Goal: Transaction & Acquisition: Purchase product/service

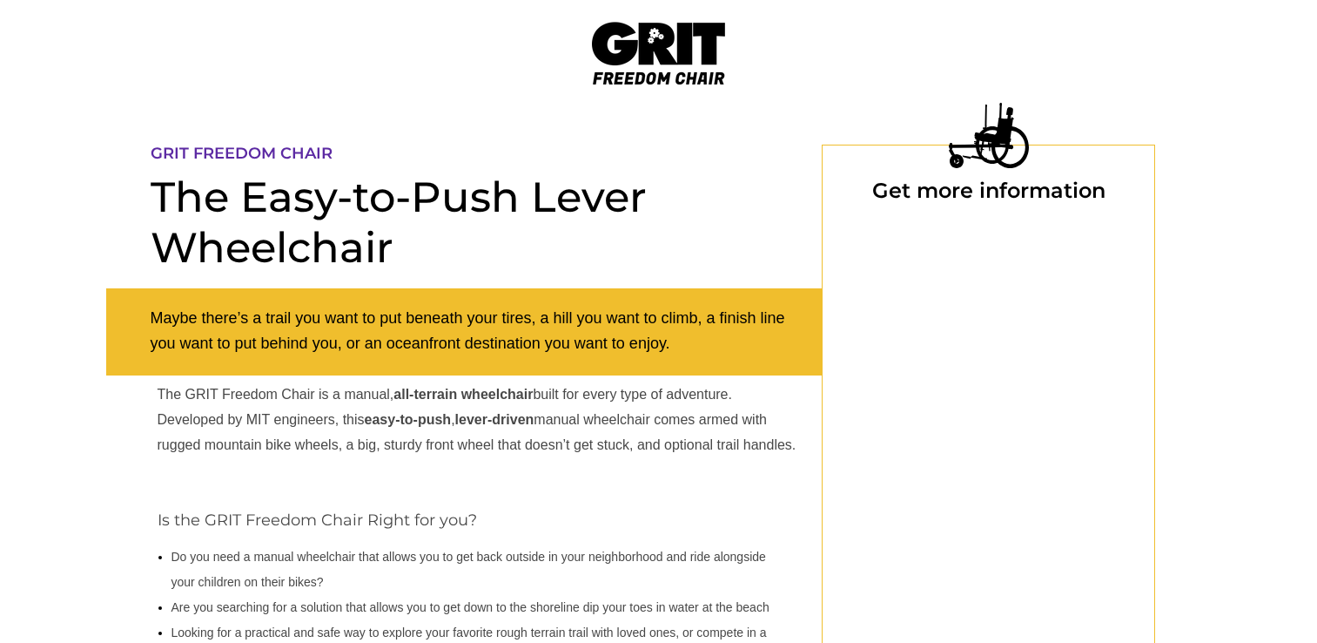
scroll to position [174, 0]
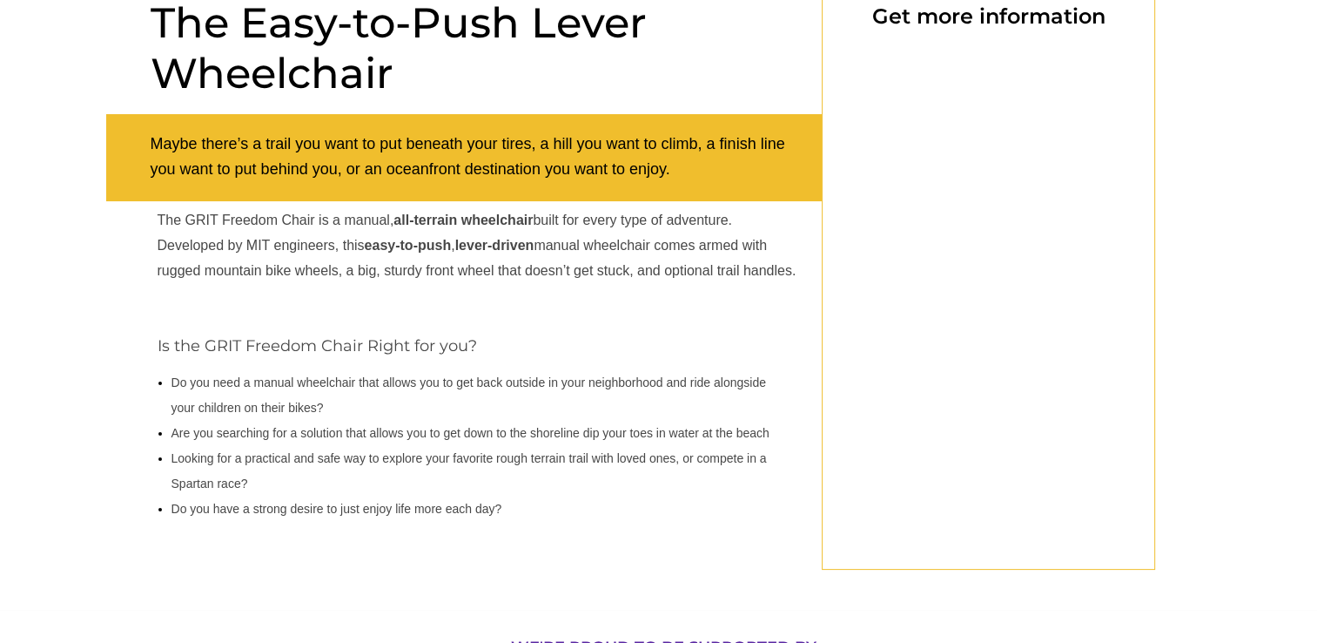
select select "US"
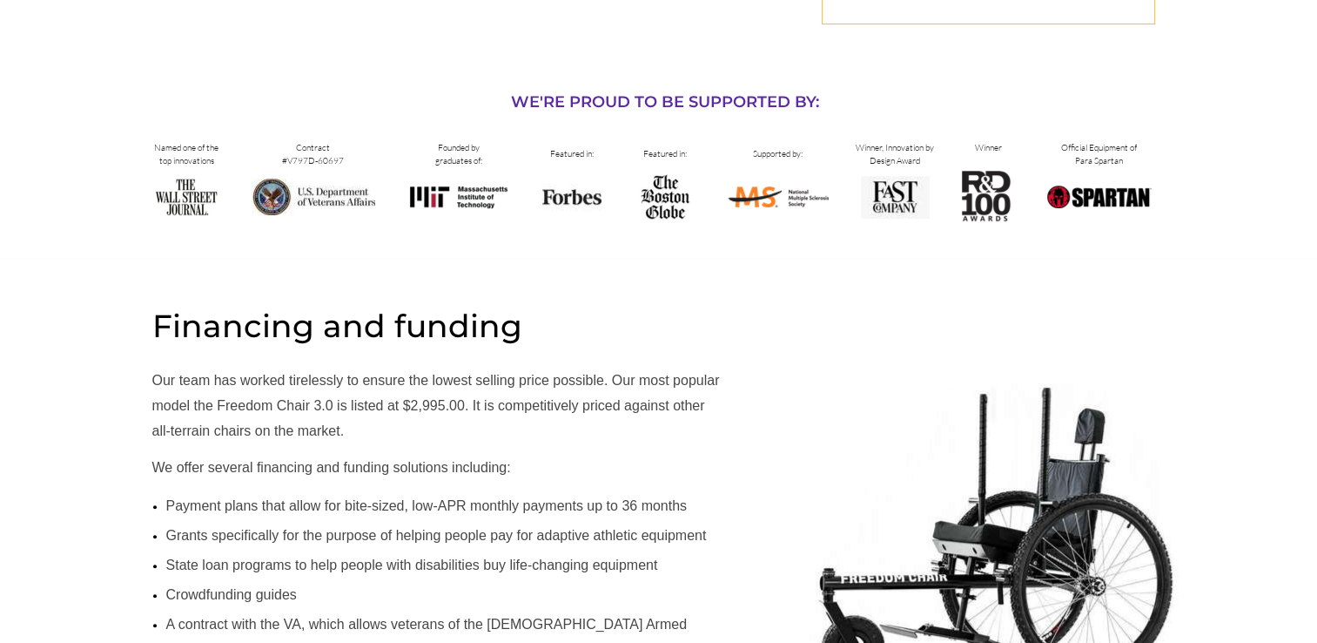
scroll to position [784, 0]
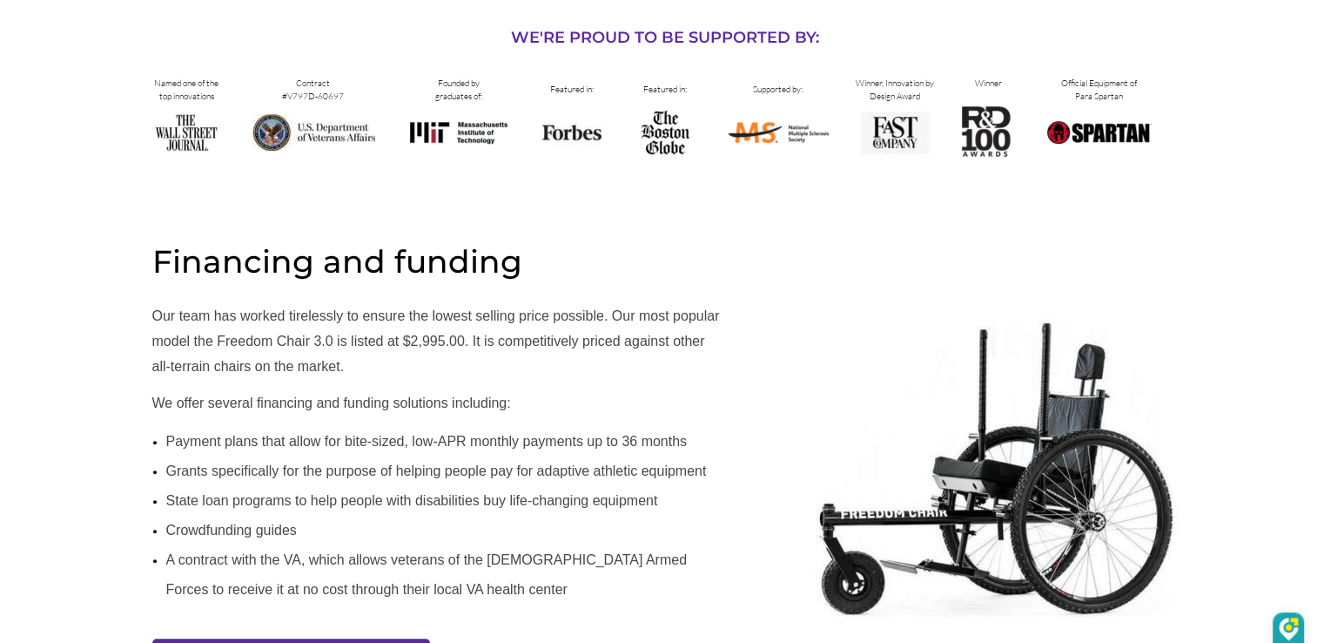
click at [0, 0] on li "State loan programs to help people with disabilities buy life-changing equipment" at bounding box center [0, 0] width 0 height 0
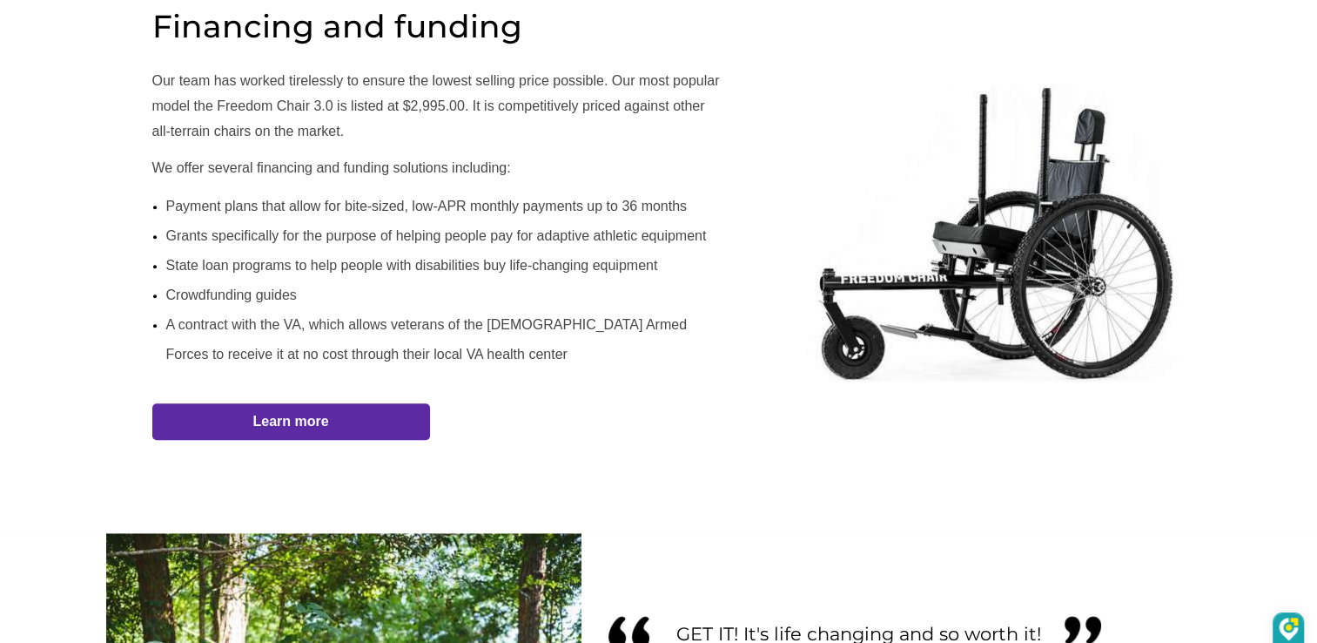
scroll to position [1045, 0]
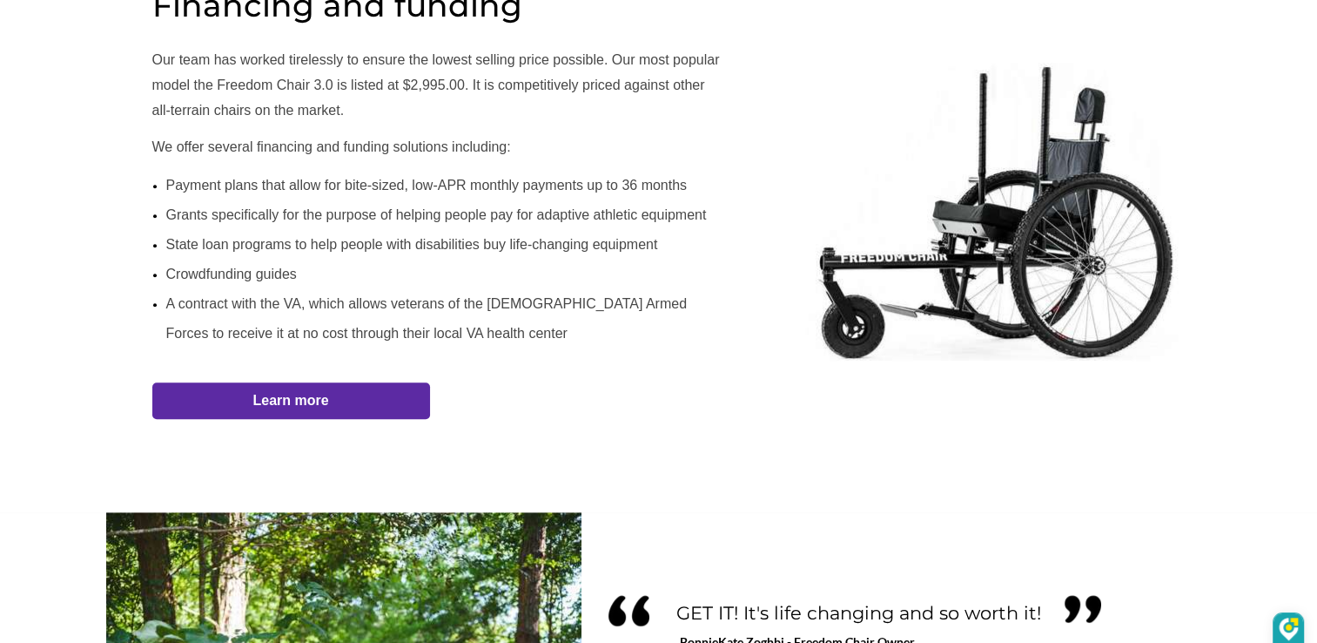
click at [0, 0] on div at bounding box center [0, 0] width 0 height 0
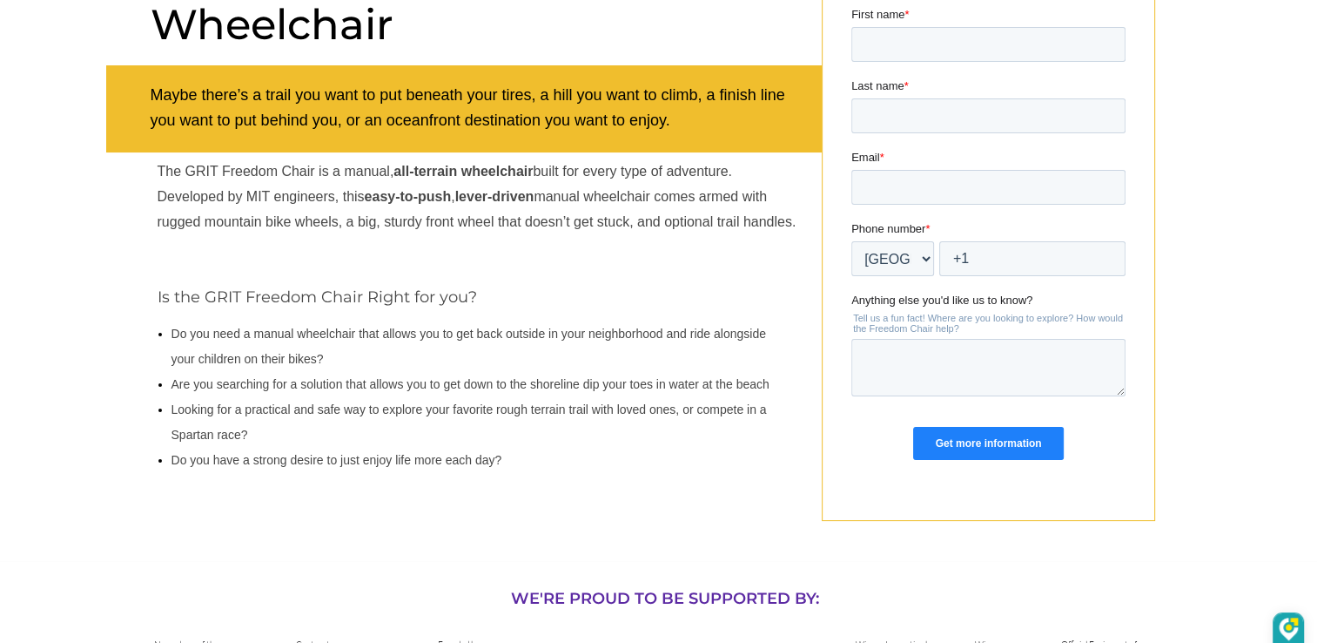
scroll to position [261, 0]
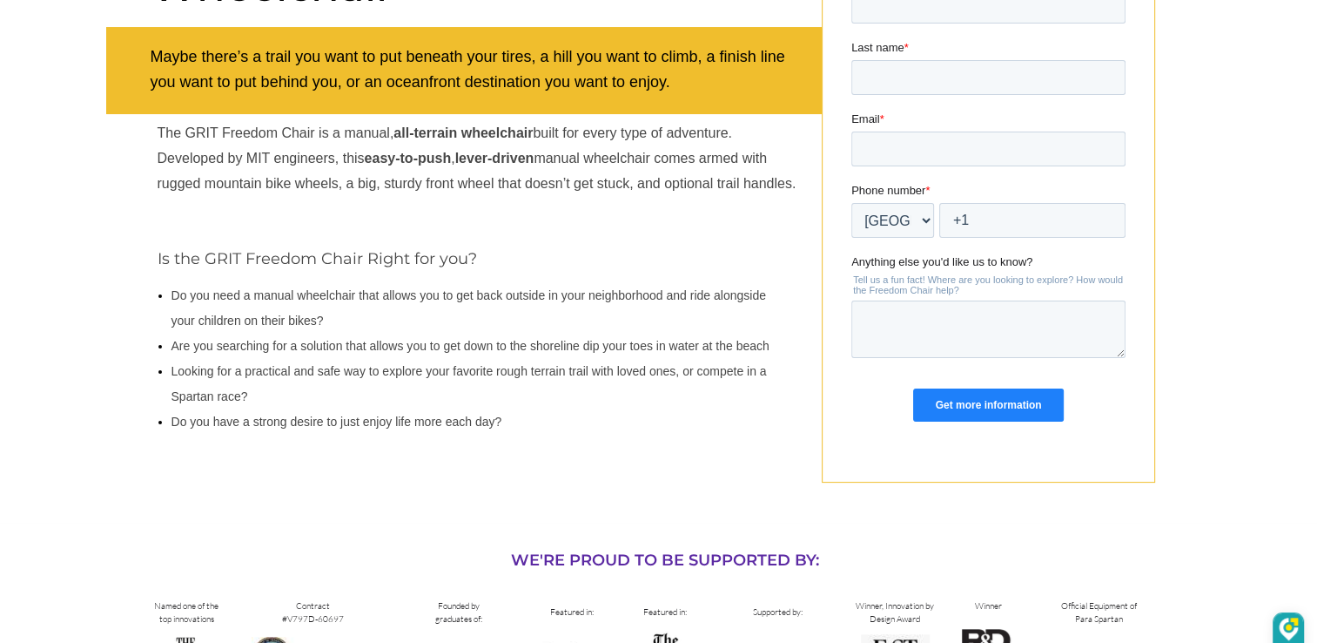
click at [0, 0] on div at bounding box center [0, 0] width 0 height 0
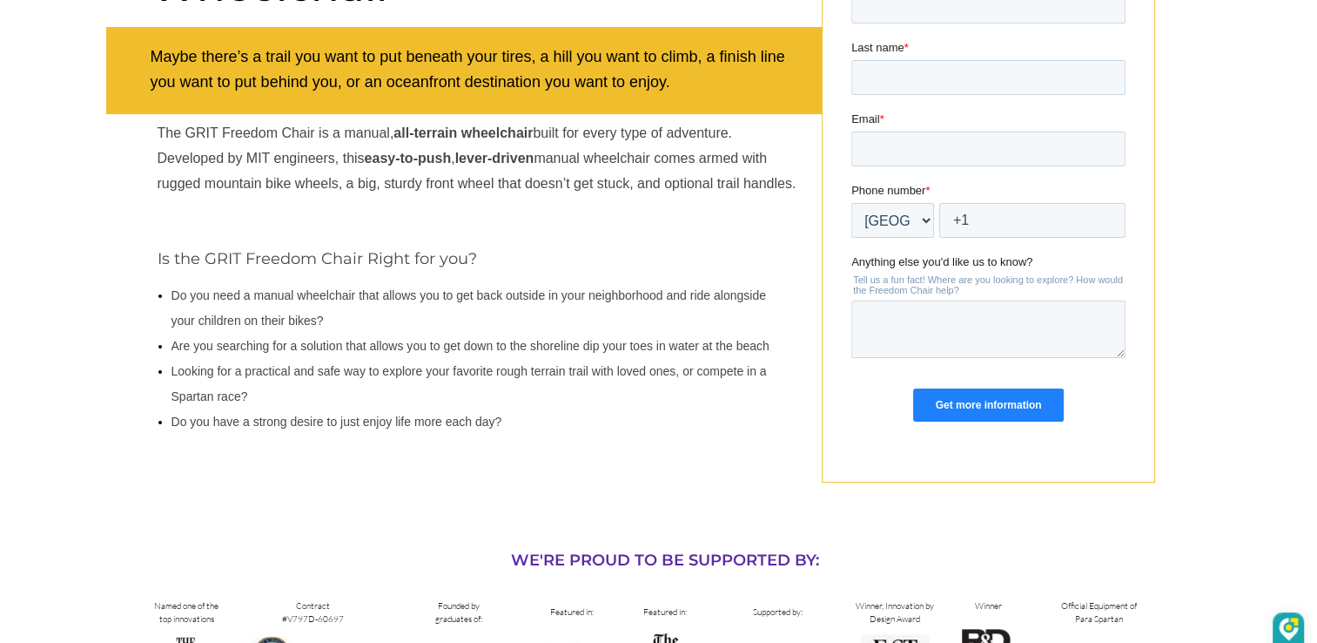
click at [0, 0] on div at bounding box center [0, 0] width 0 height 0
drag, startPoint x: 784, startPoint y: 458, endPoint x: 380, endPoint y: 488, distance: 405.0
click at [0, 0] on div at bounding box center [0, 0] width 0 height 0
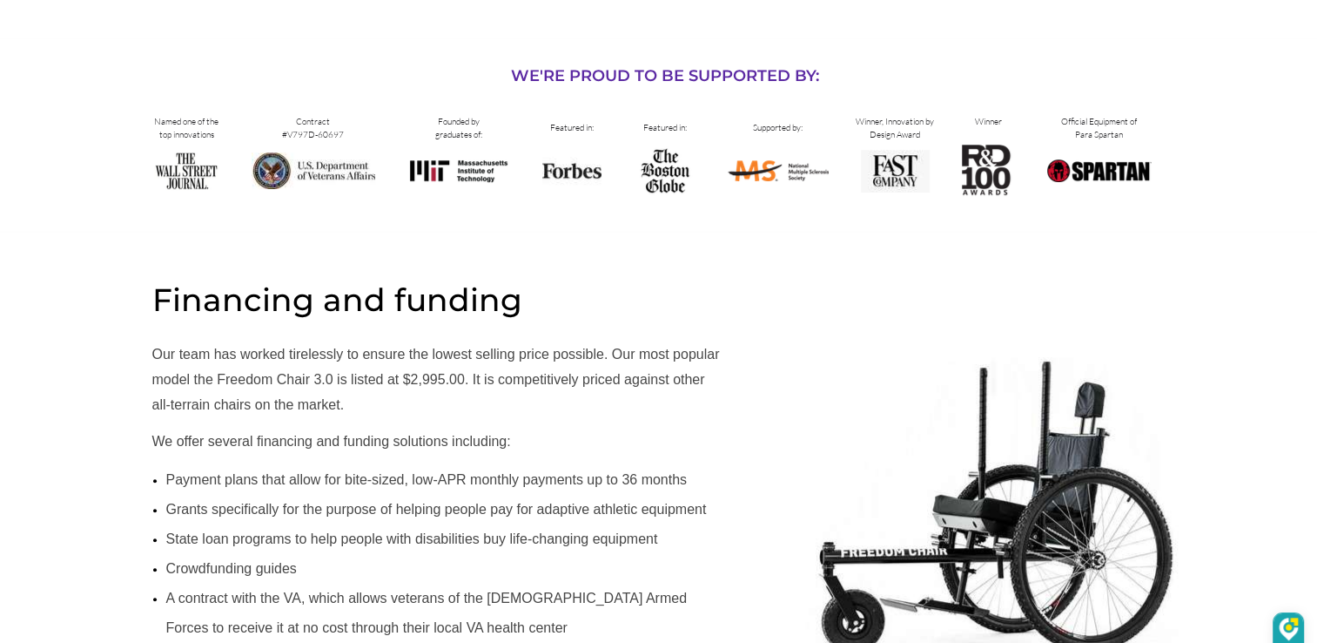
scroll to position [784, 0]
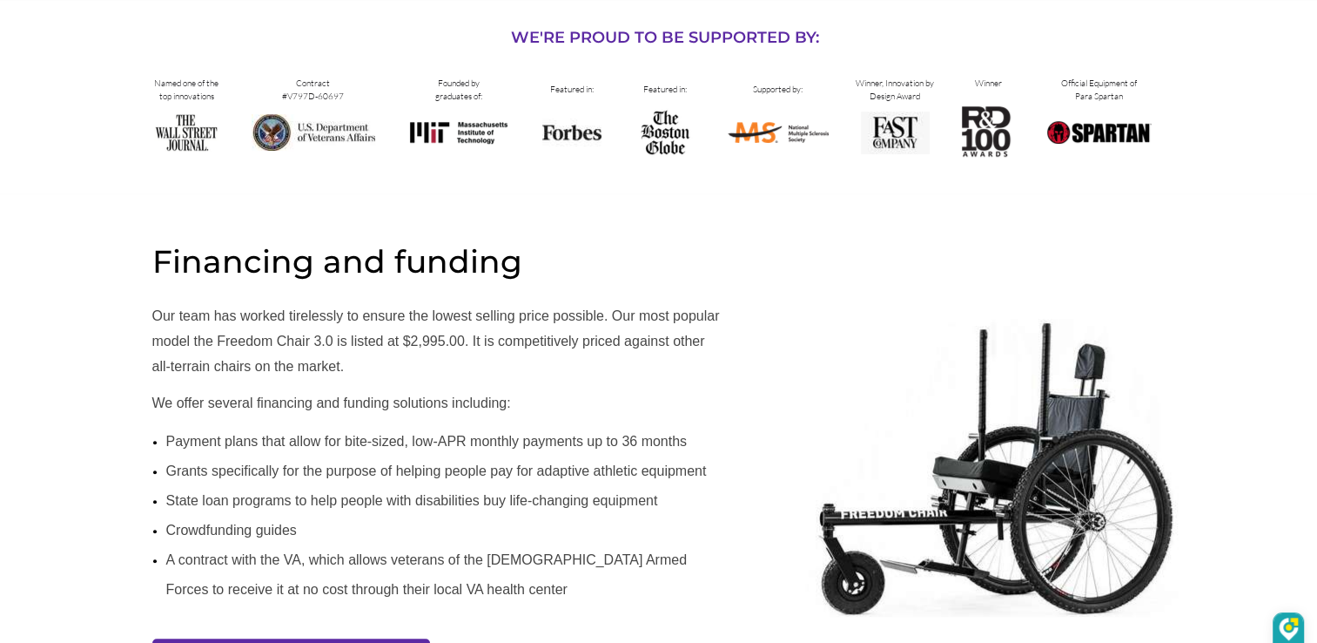
click at [0, 0] on li "State loan programs to help people with disabilities buy life-changing equipment" at bounding box center [0, 0] width 0 height 0
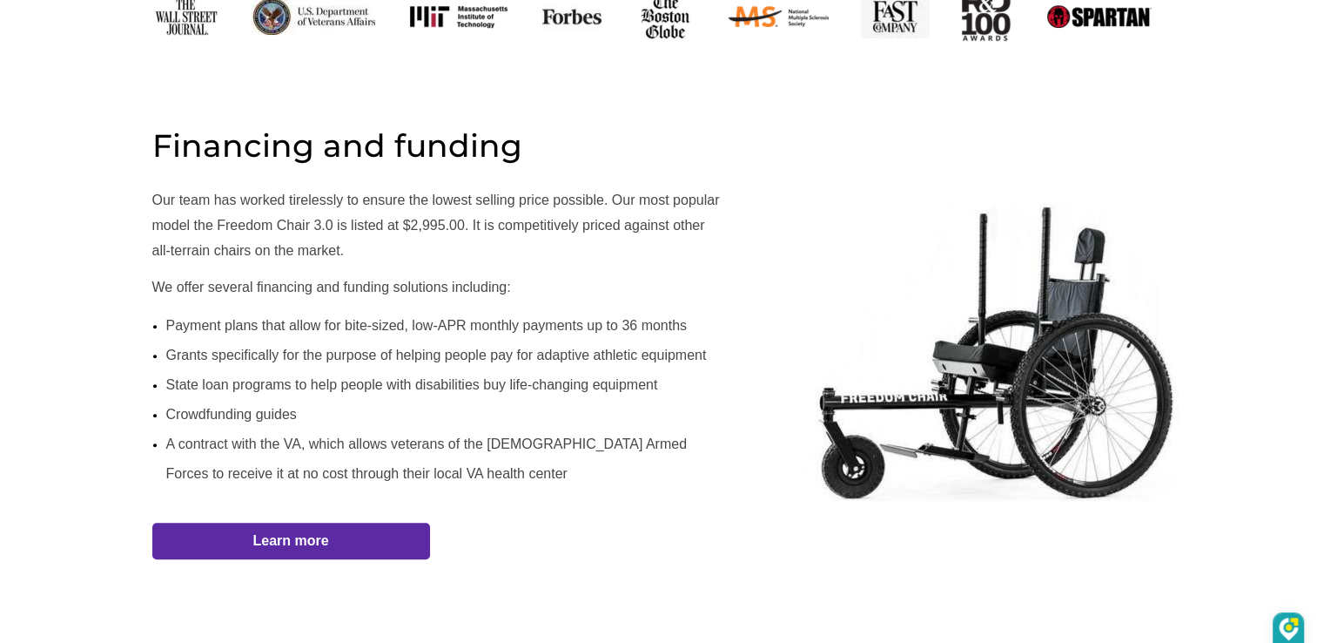
click at [0, 0] on div at bounding box center [0, 0] width 0 height 0
click at [447, 402] on li "Crowdfunding guides" at bounding box center [439, 415] width 546 height 30
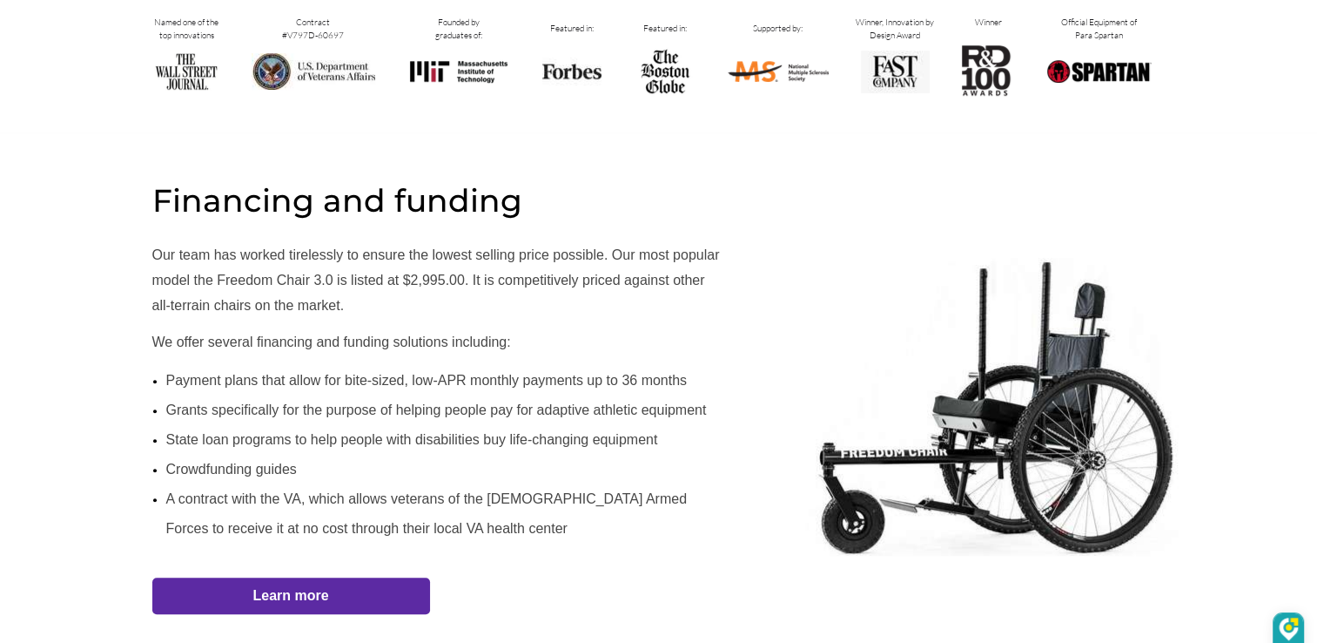
scroll to position [844, 0]
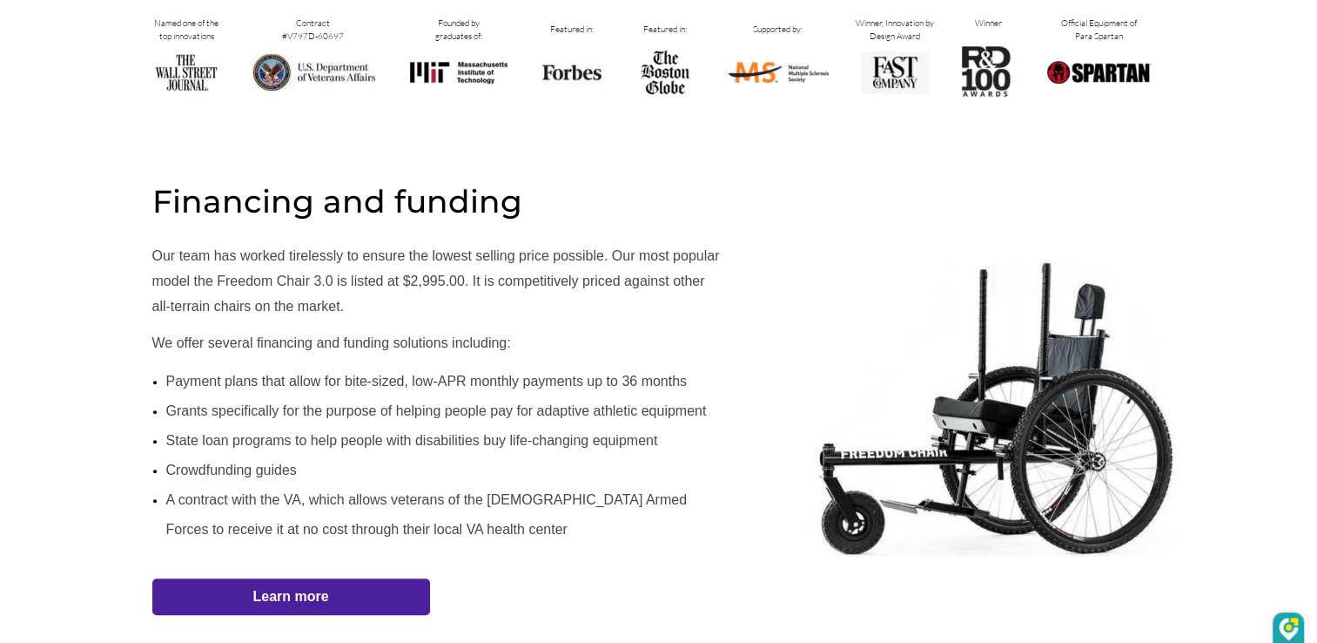
click at [0, 0] on span "Learn more" at bounding box center [0, 0] width 0 height 0
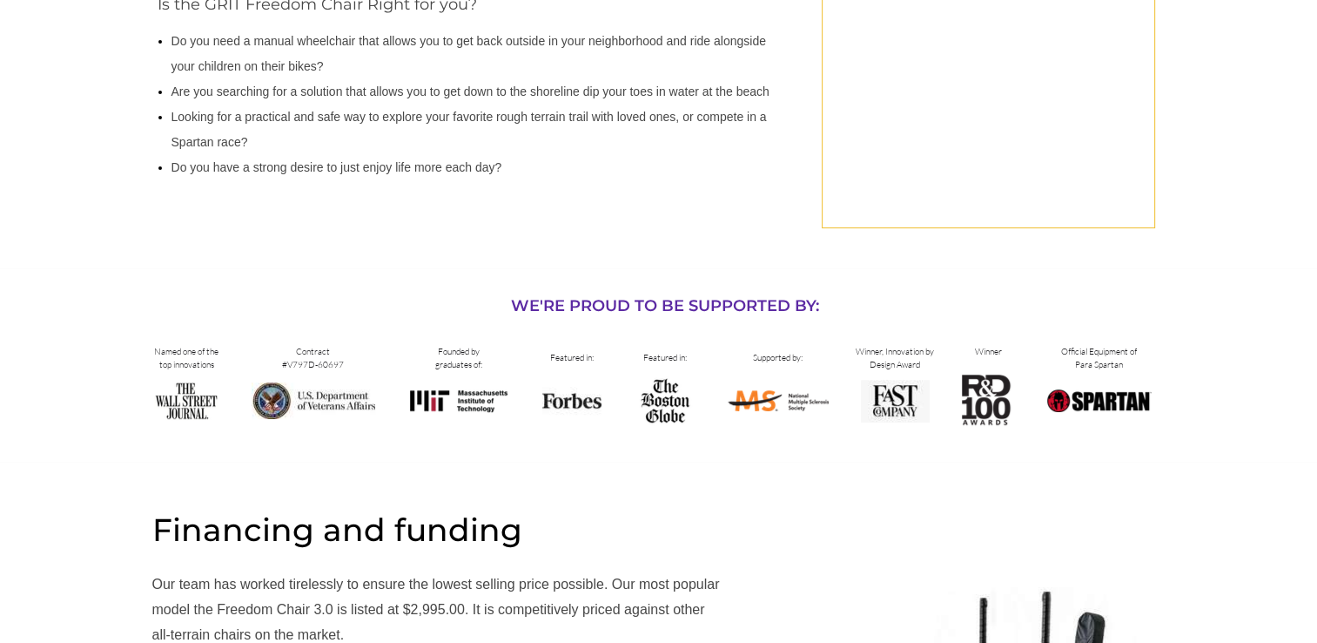
select select "US"
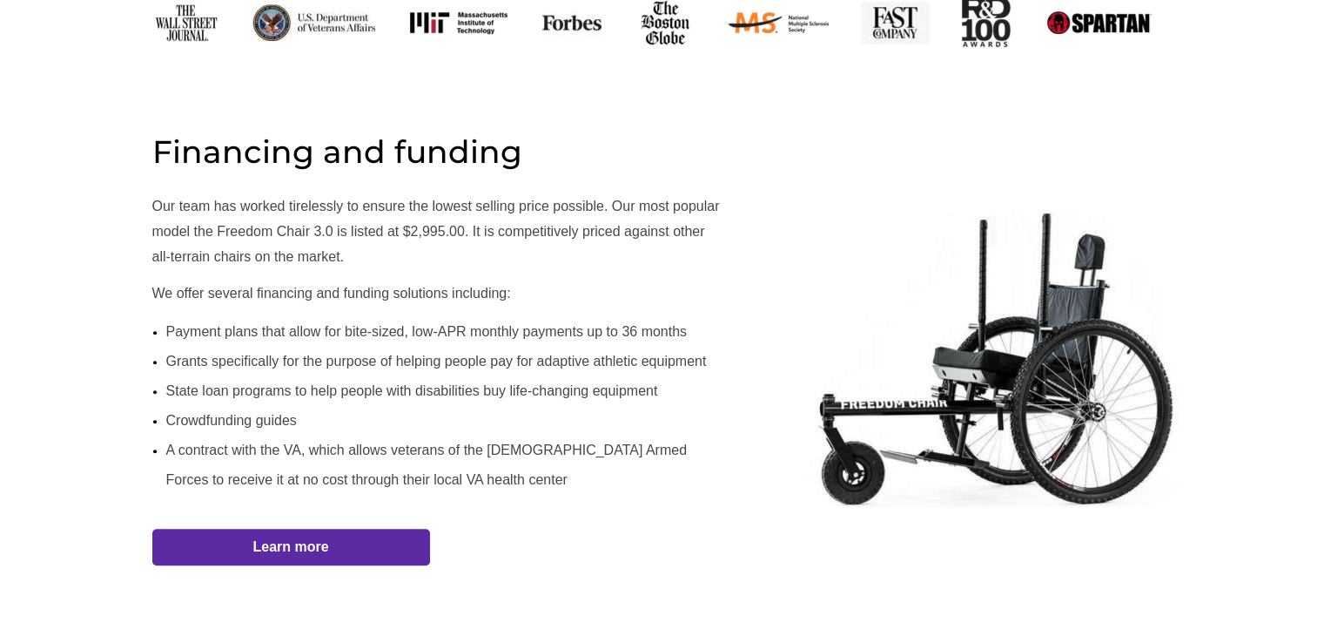
scroll to position [928, 0]
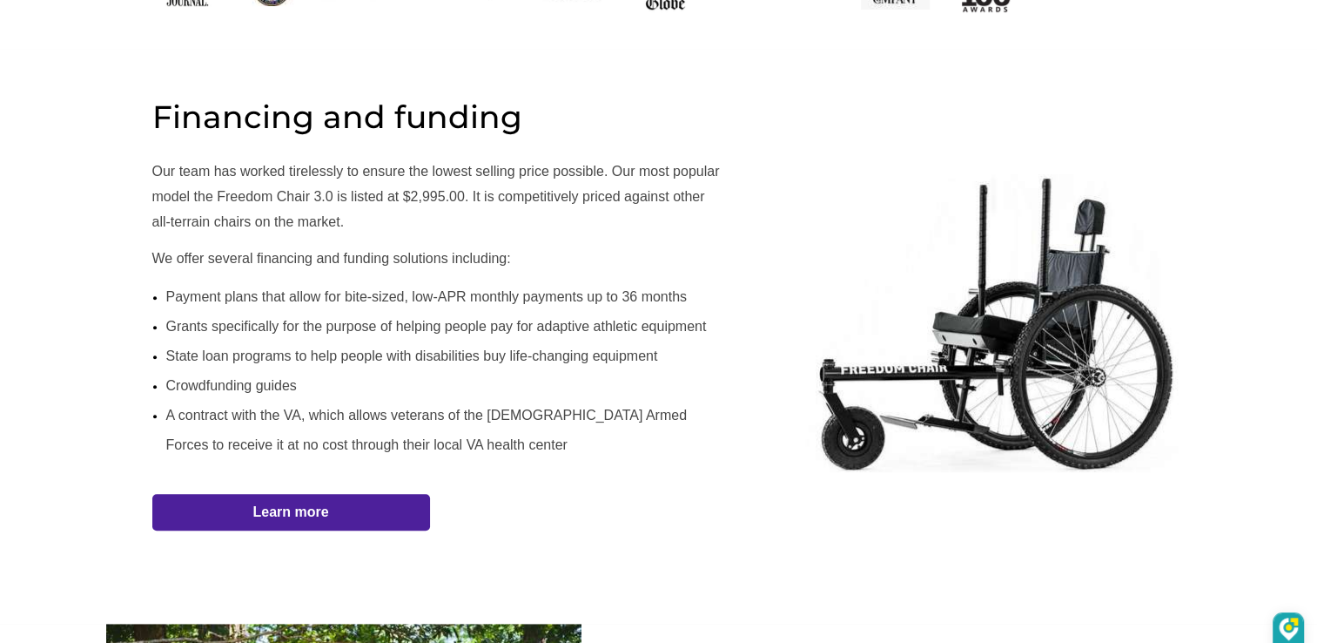
click at [0, 0] on span "Learn more" at bounding box center [0, 0] width 0 height 0
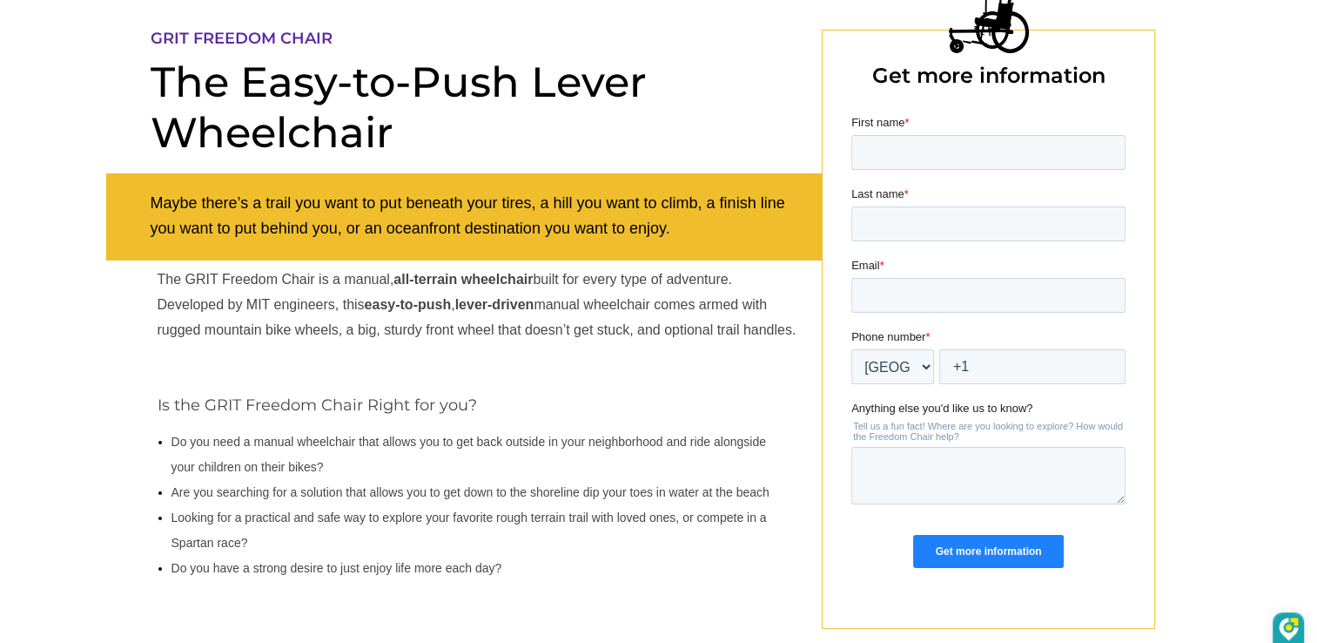
scroll to position [0, 0]
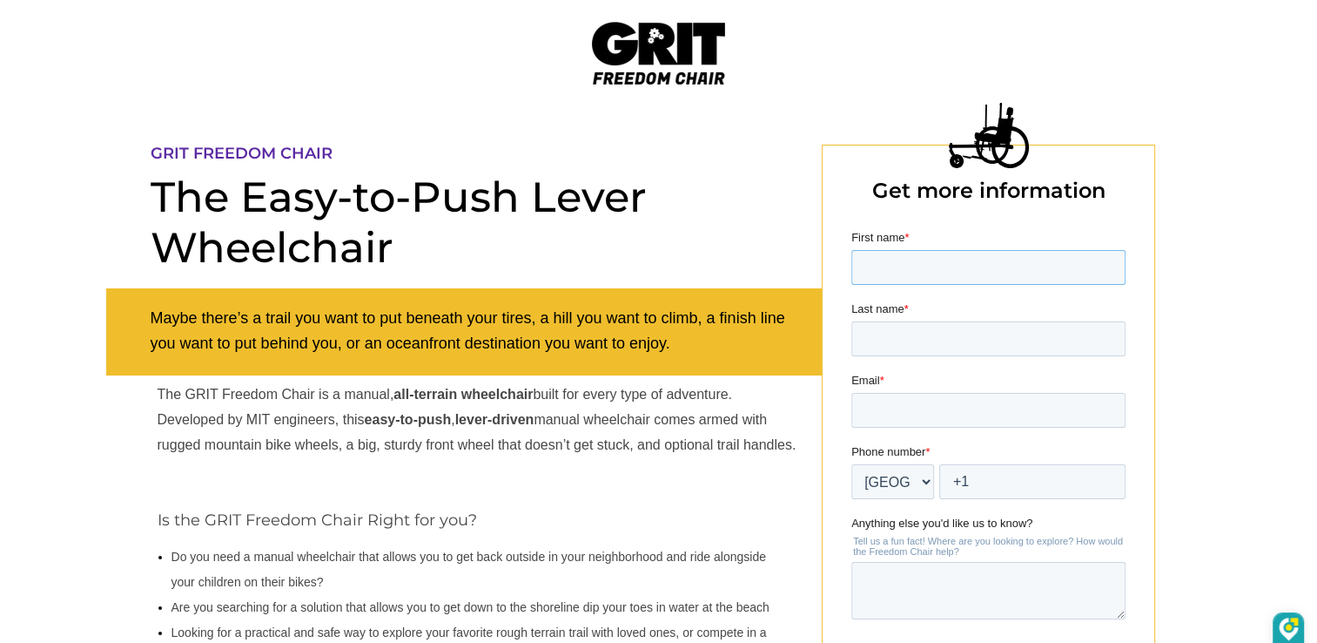
click at [936, 271] on input "First name *" at bounding box center [988, 267] width 274 height 35
type input "William B"
click at [917, 349] on input "Last name *" at bounding box center [988, 338] width 274 height 35
type input "Fowler"
click at [918, 406] on input "Email *" at bounding box center [988, 410] width 274 height 35
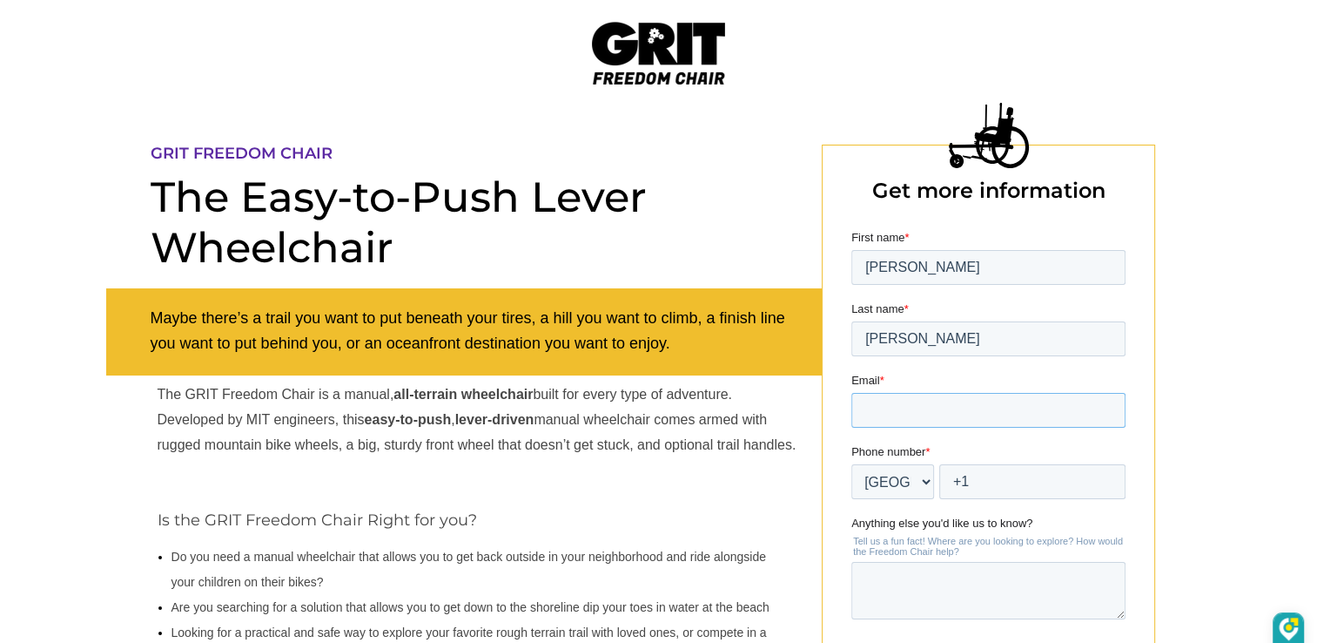
type input "[EMAIL_ADDRESS][DOMAIN_NAME]"
click at [998, 487] on input "+1" at bounding box center [1032, 481] width 186 height 35
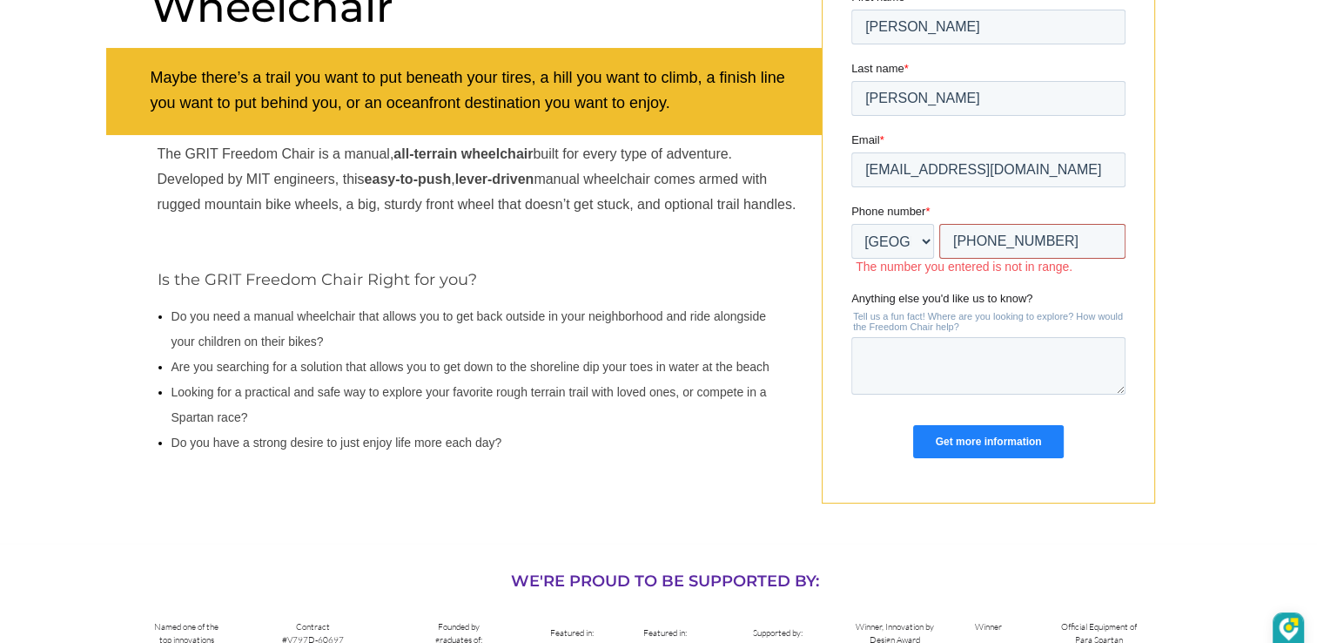
scroll to position [261, 0]
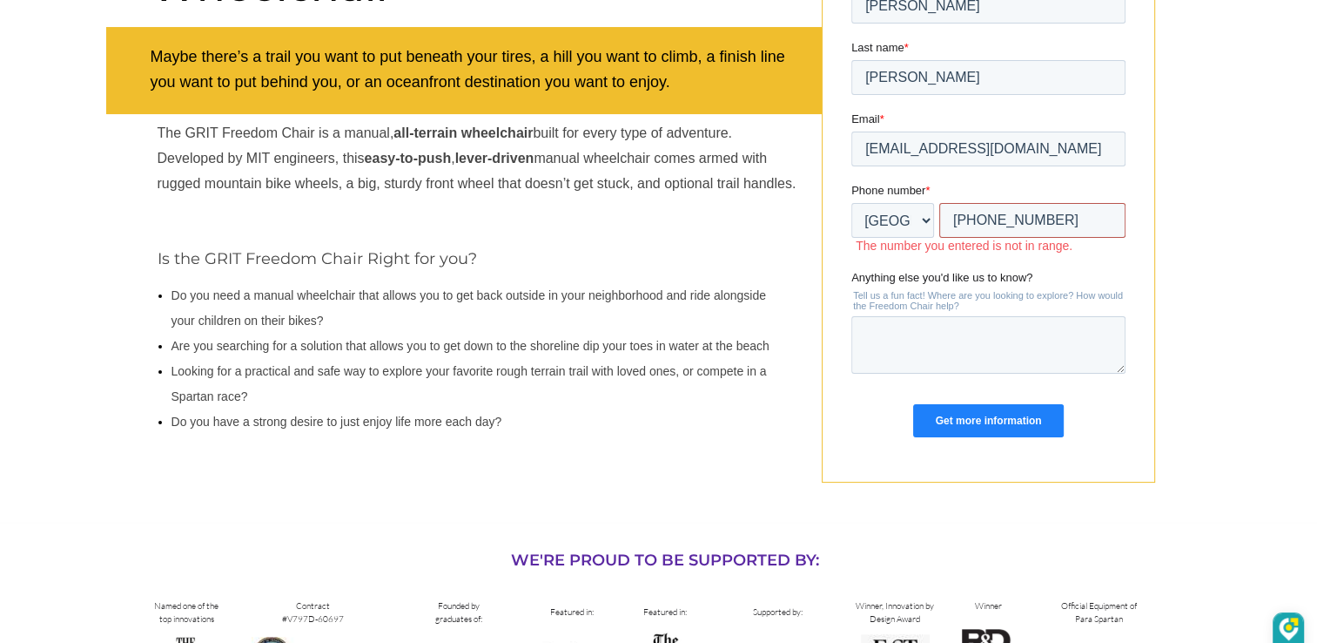
click at [972, 224] on input "+1 6476106" at bounding box center [1032, 220] width 186 height 35
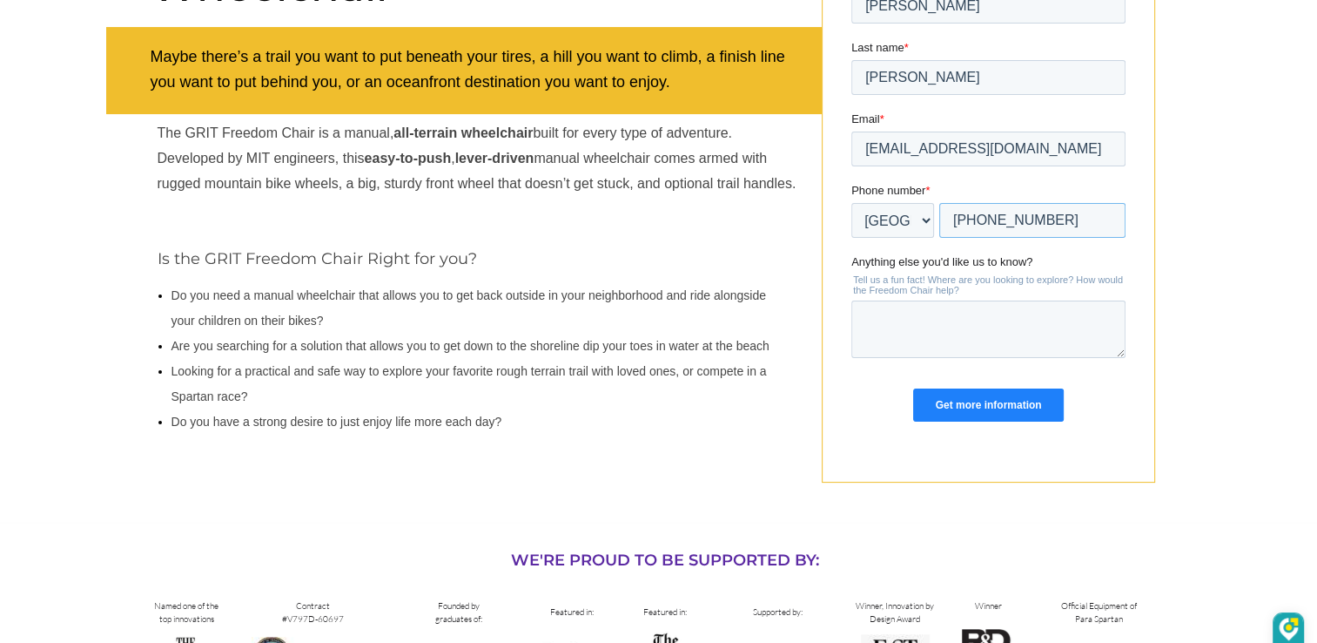
type input "+1 9516476106"
click at [974, 347] on textarea "Anything else you'd like us to know?" at bounding box center [988, 328] width 274 height 57
click at [988, 397] on input "Get more information" at bounding box center [987, 404] width 150 height 33
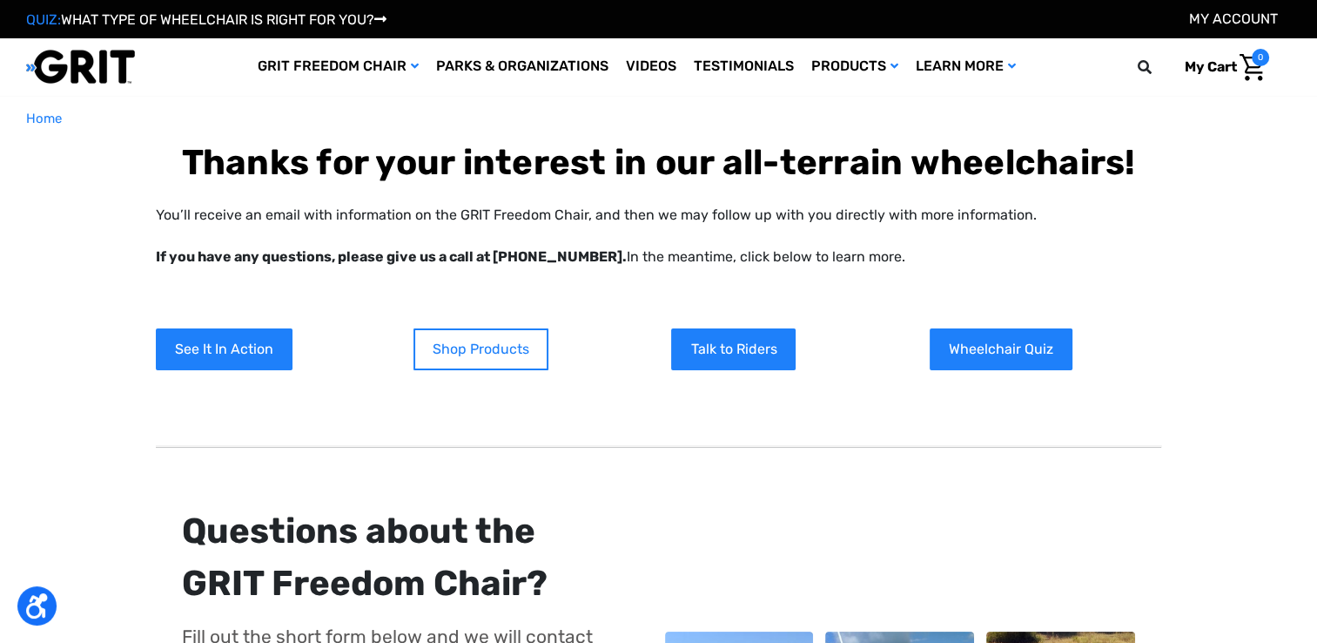
click at [460, 339] on link "Shop Products" at bounding box center [481, 349] width 135 height 42
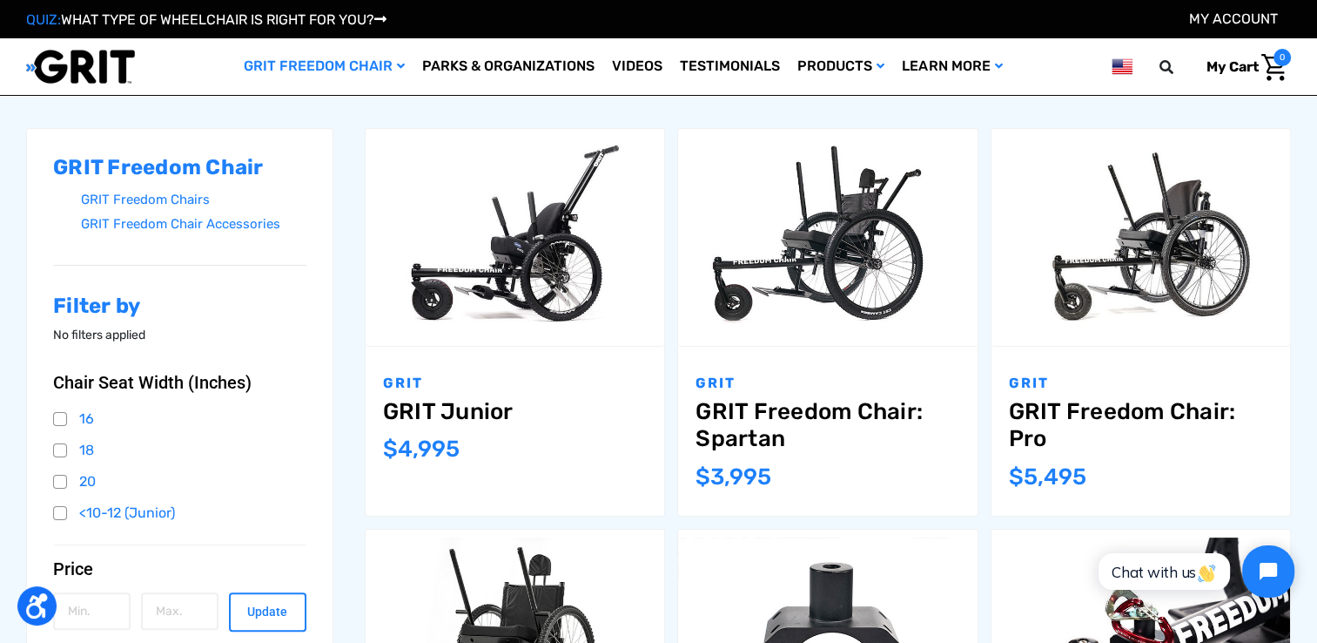
scroll to position [261, 0]
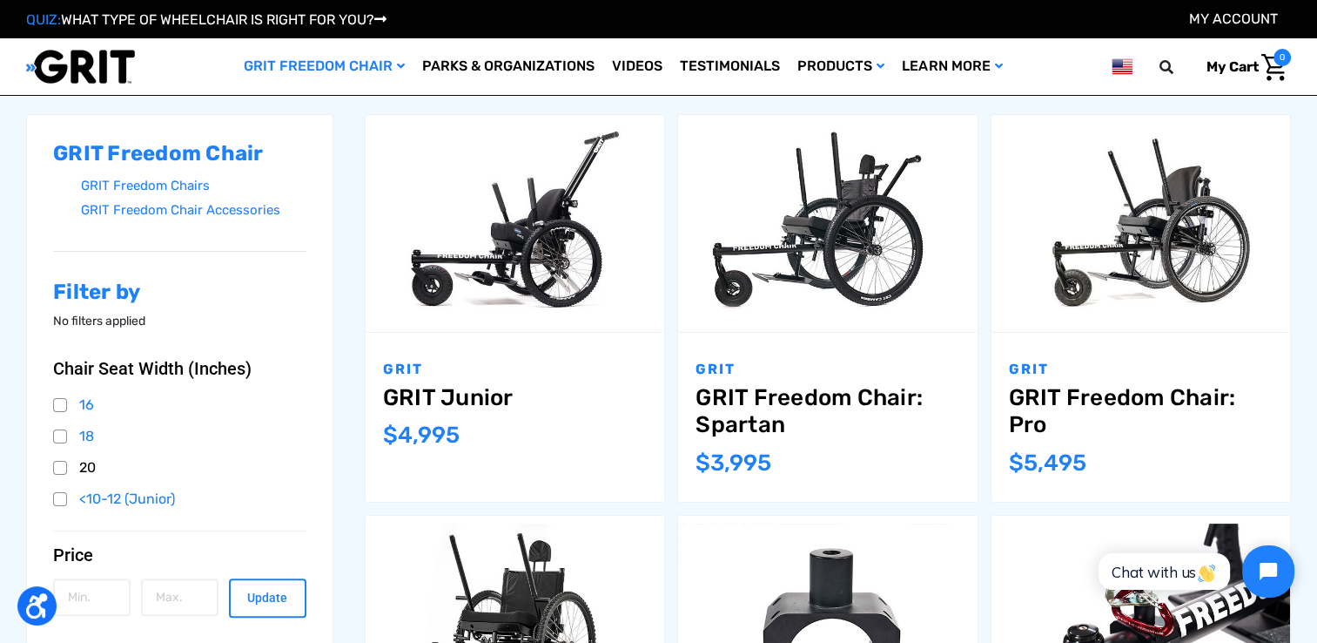
click at [63, 468] on link "20" at bounding box center [179, 467] width 253 height 26
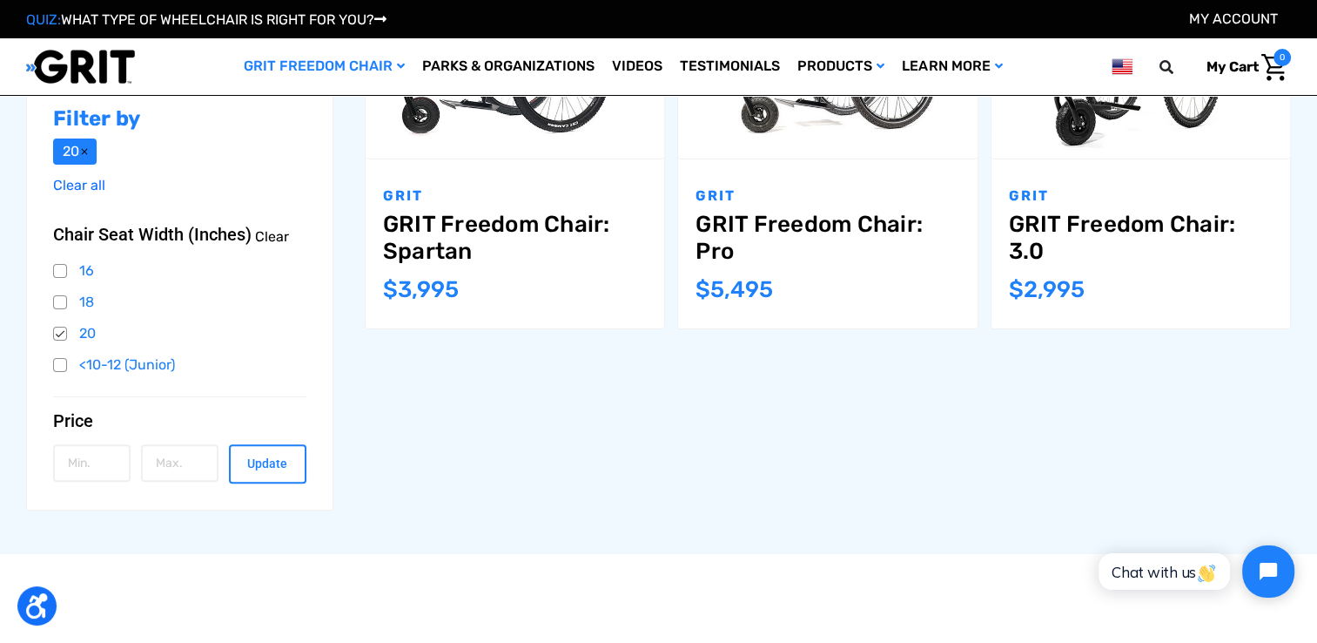
scroll to position [435, 0]
click at [269, 473] on button "Update" at bounding box center [267, 462] width 77 height 39
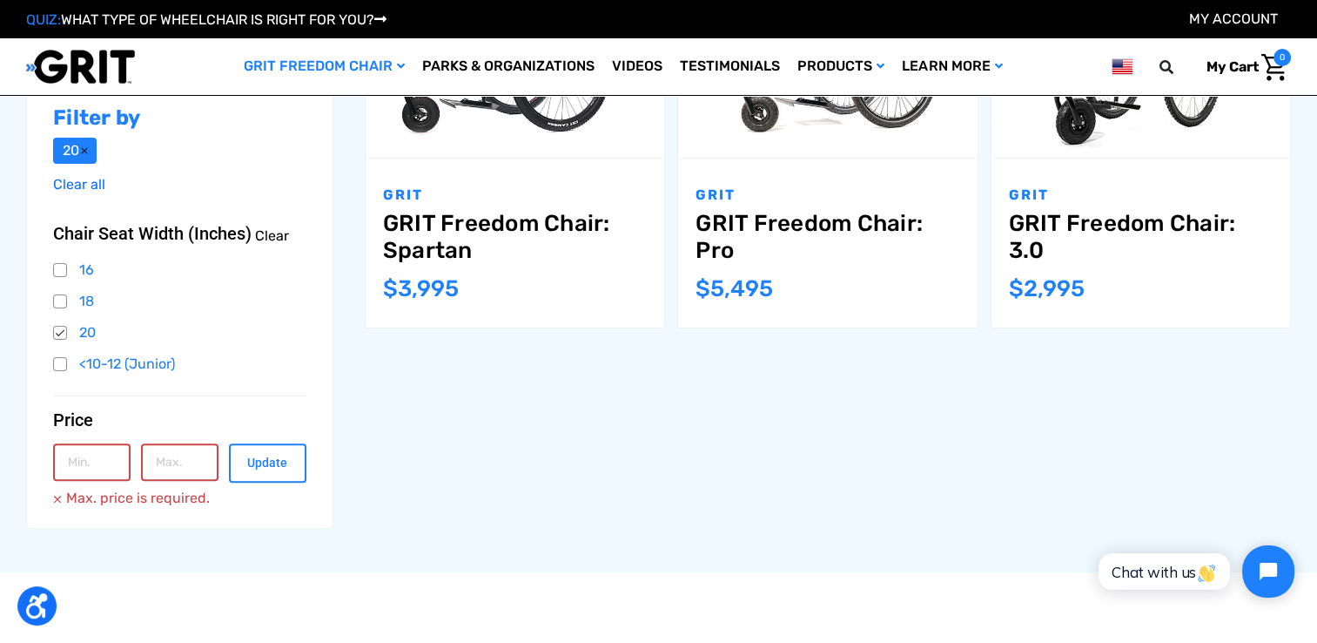
click at [1056, 281] on span "$2,995" at bounding box center [1047, 288] width 76 height 27
click at [1026, 185] on p "GRIT" at bounding box center [1141, 195] width 264 height 21
click at [1027, 216] on link "GRIT Freedom Chair: 3.0" at bounding box center [1141, 237] width 264 height 54
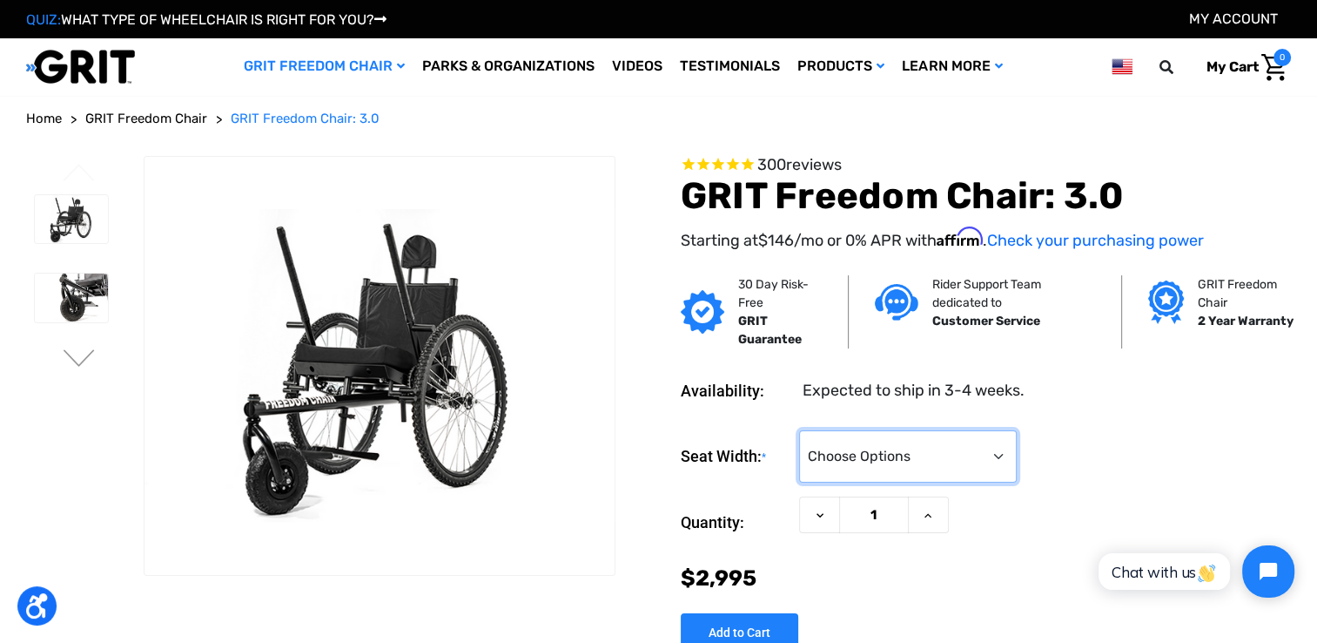
click at [993, 457] on select "Choose Options 16" 18" 20"" at bounding box center [908, 456] width 218 height 52
select select "326"
click at [799, 430] on select "Choose Options 16" 18" 20"" at bounding box center [908, 456] width 218 height 52
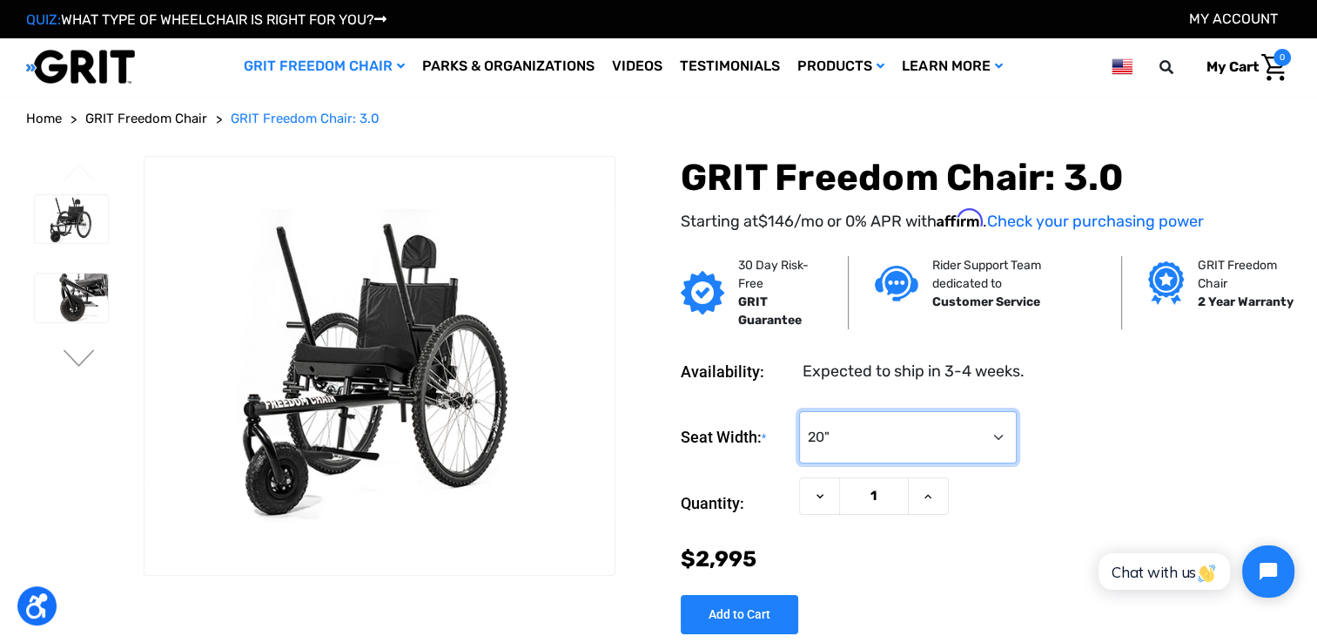
click at [994, 435] on select "Choose Options 16" 18" 20"" at bounding box center [908, 437] width 218 height 52
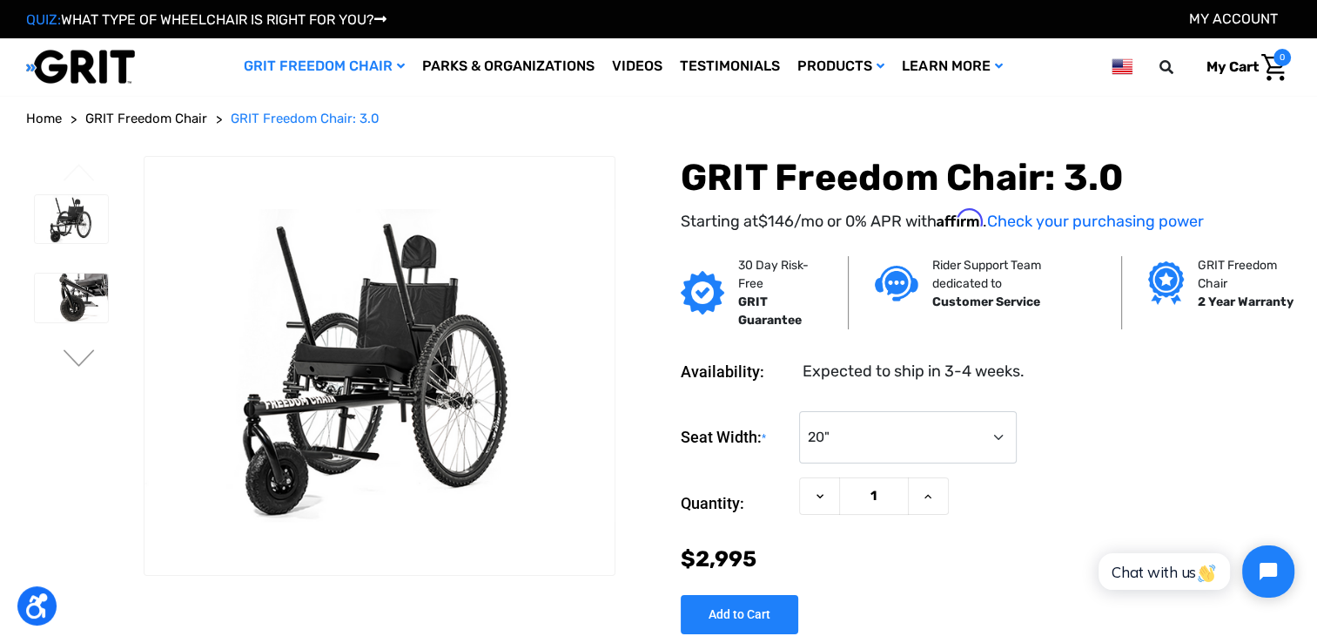
click at [1083, 421] on div "Seat Width: * Choose Options 16" 18" 20"" at bounding box center [986, 437] width 610 height 53
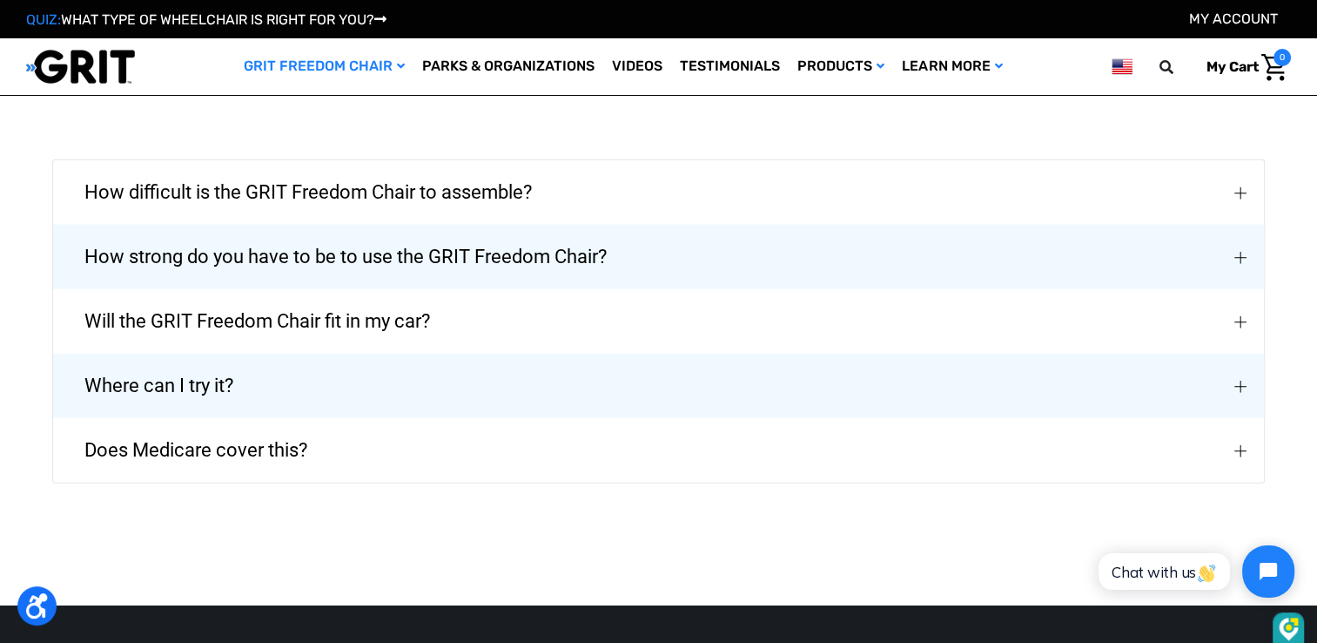
scroll to position [4005, 0]
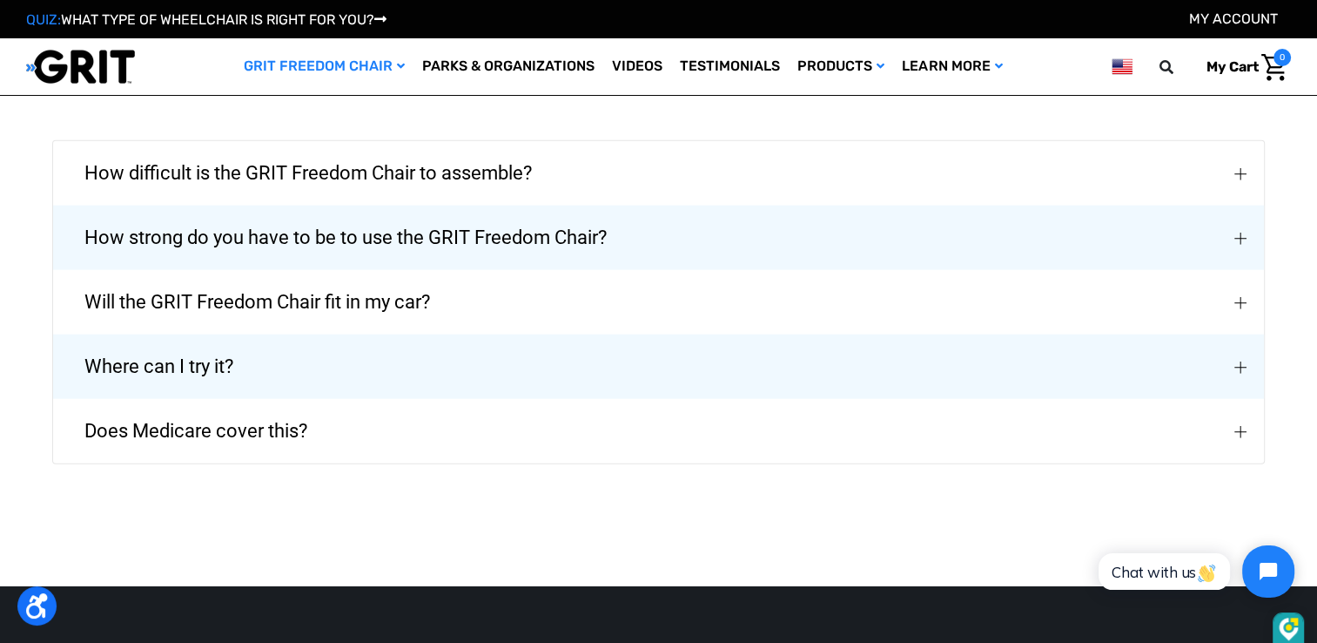
click at [336, 273] on span "Will the GRIT Freedom Chair fit in my car?" at bounding box center [257, 302] width 398 height 63
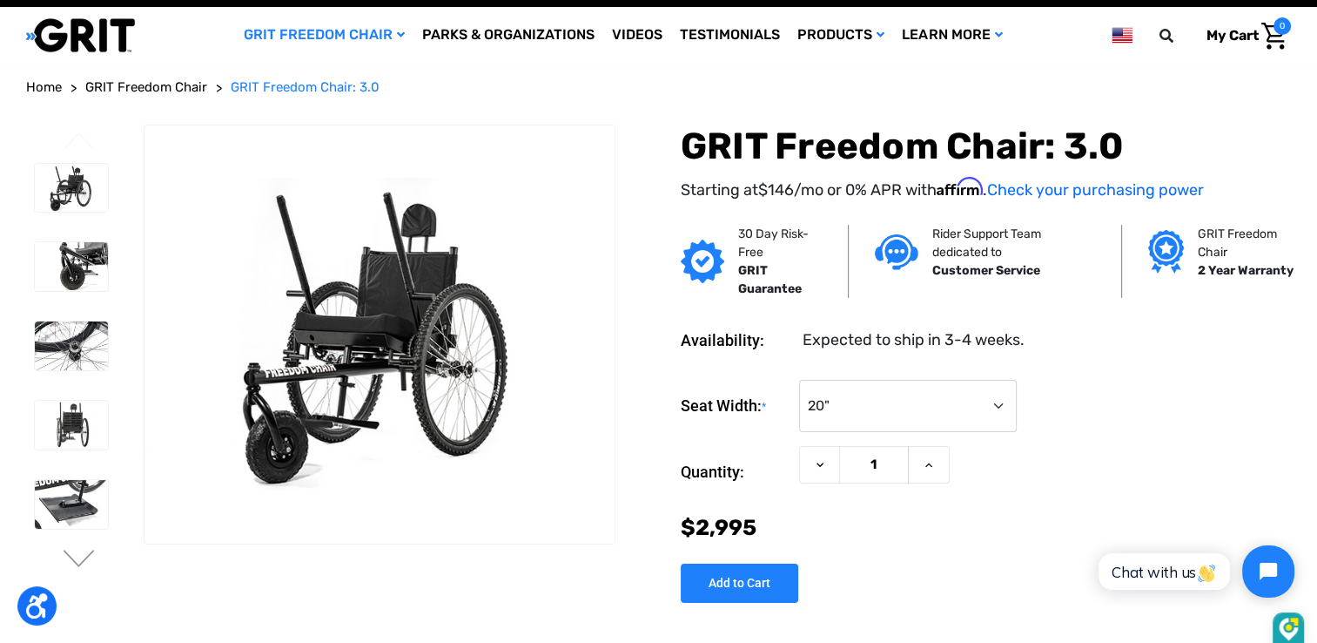
scroll to position [0, 0]
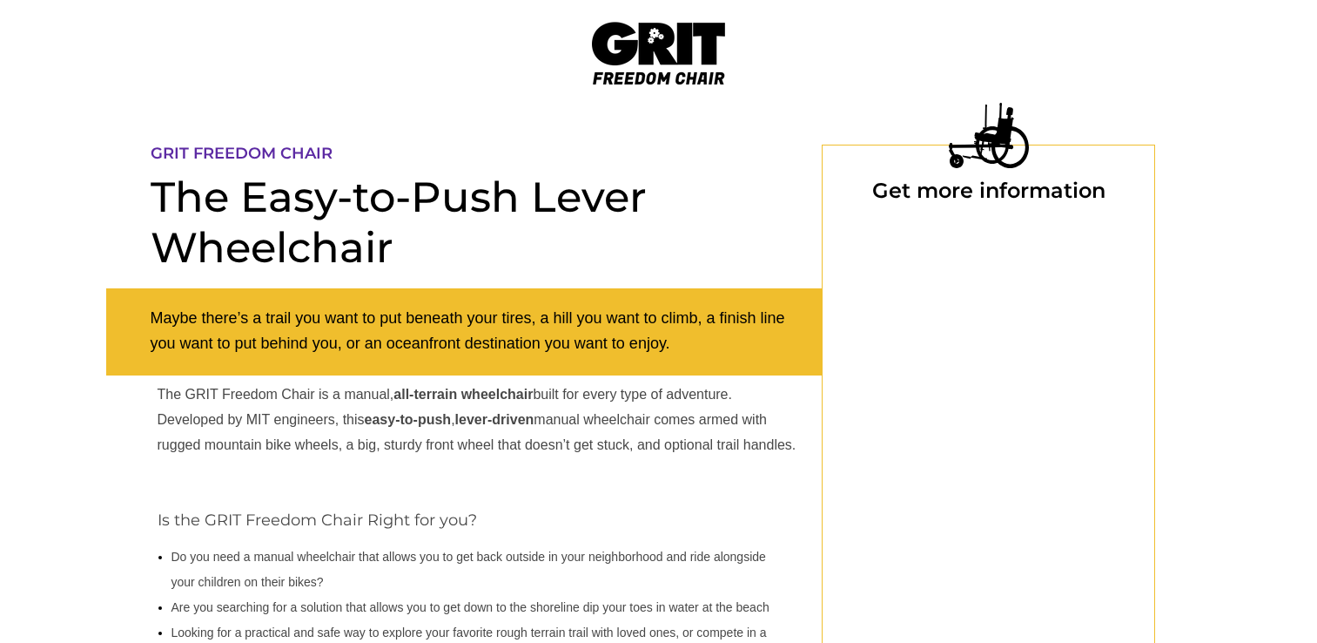
scroll to position [939, 0]
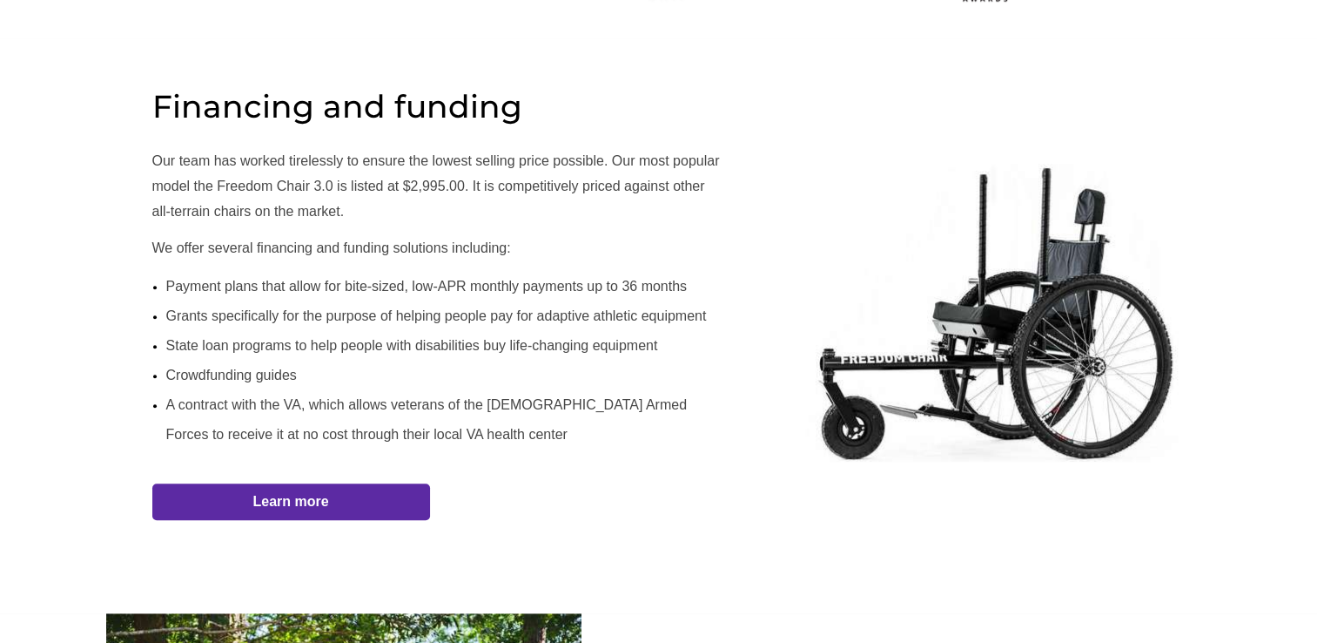
select select "US"
click at [447, 509] on div at bounding box center [659, 325] width 1106 height 575
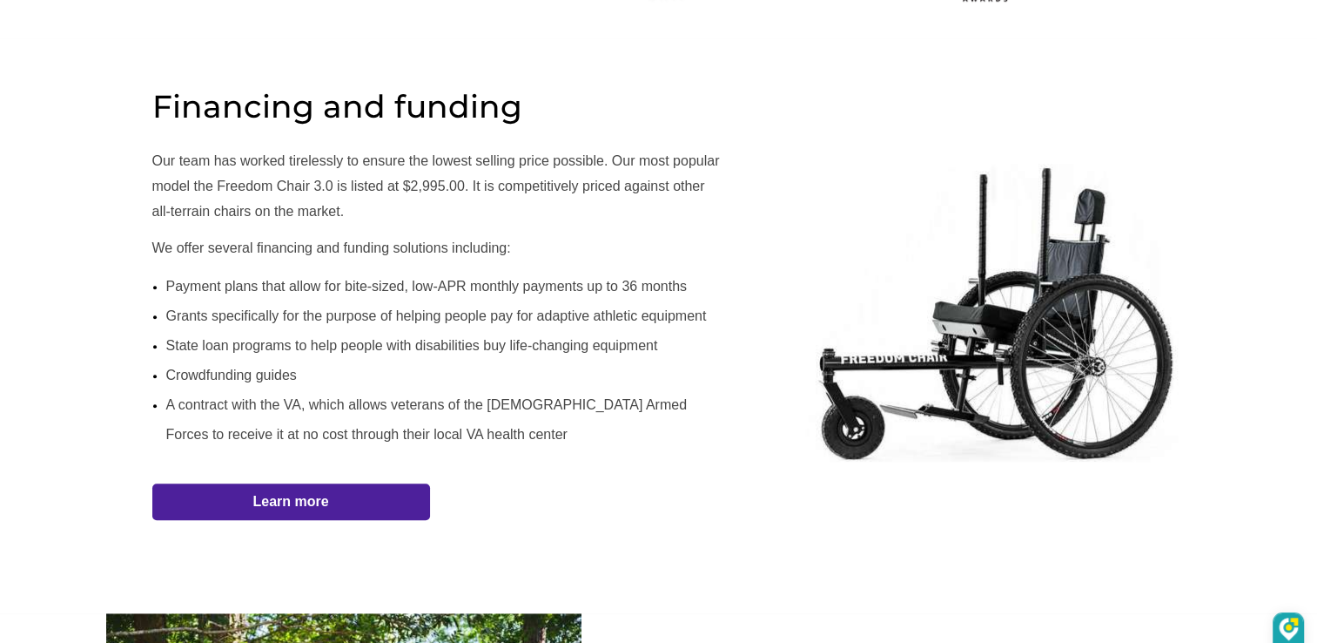
click at [0, 0] on strong "Learn more" at bounding box center [0, 0] width 0 height 0
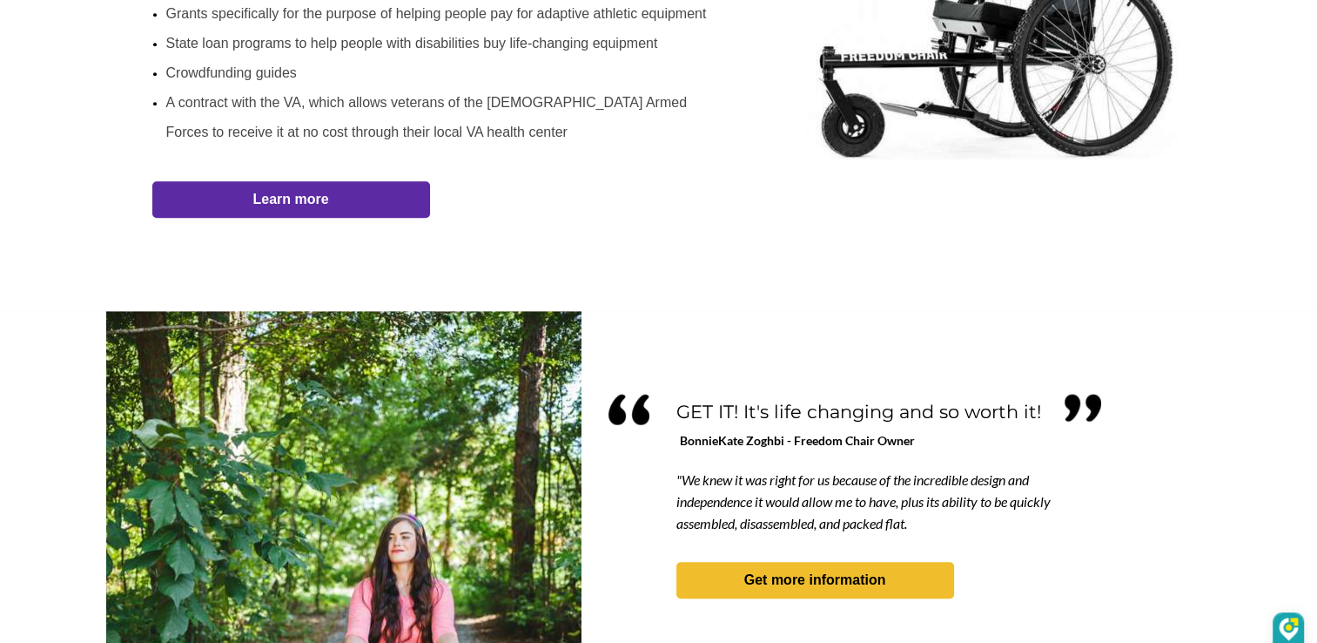
scroll to position [1185, 0]
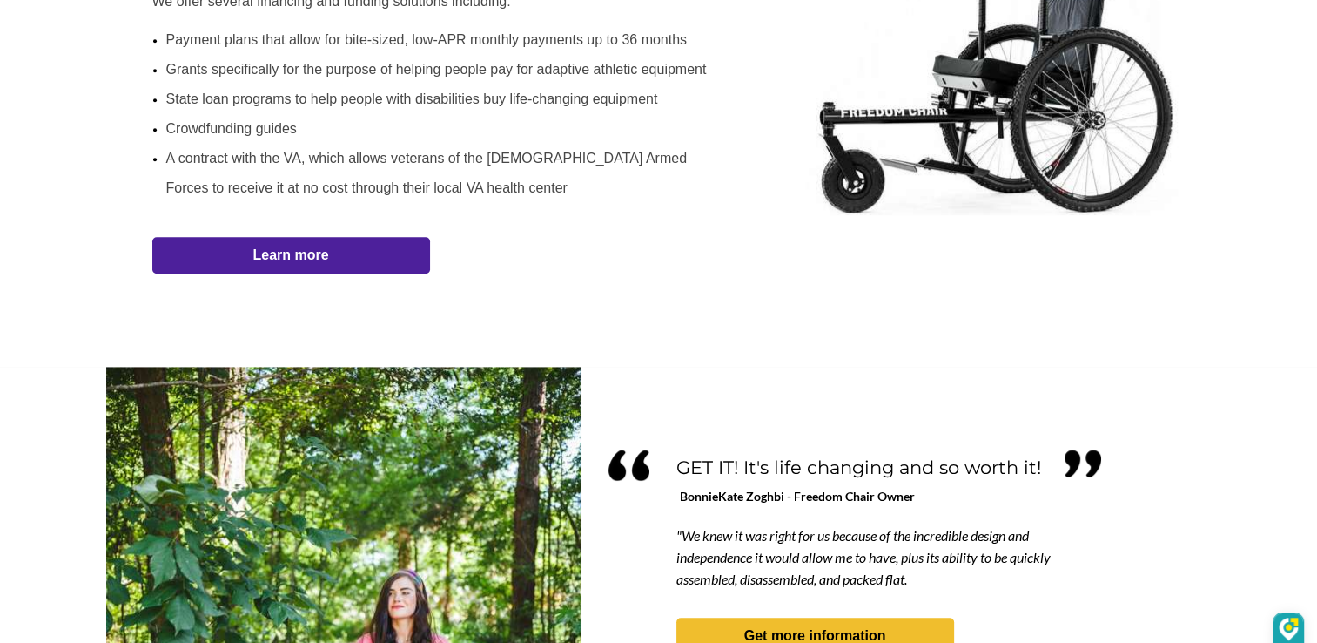
click at [360, 250] on span "Learn more" at bounding box center [291, 254] width 278 height 17
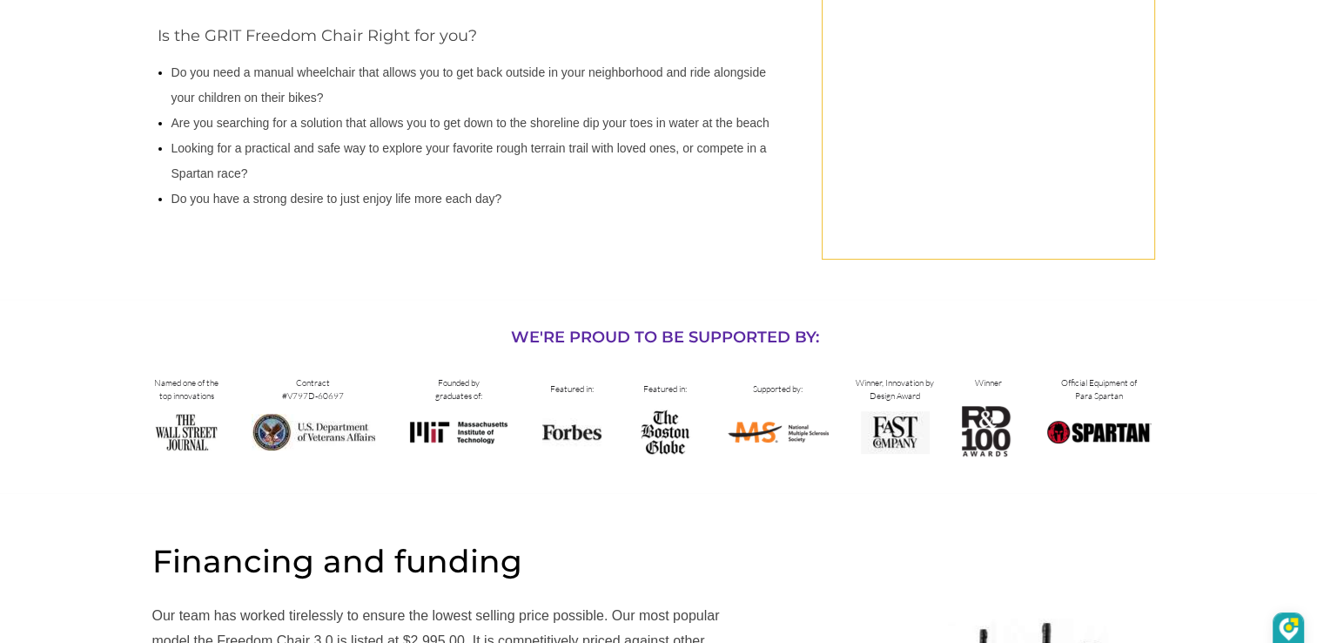
scroll to position [401, 0]
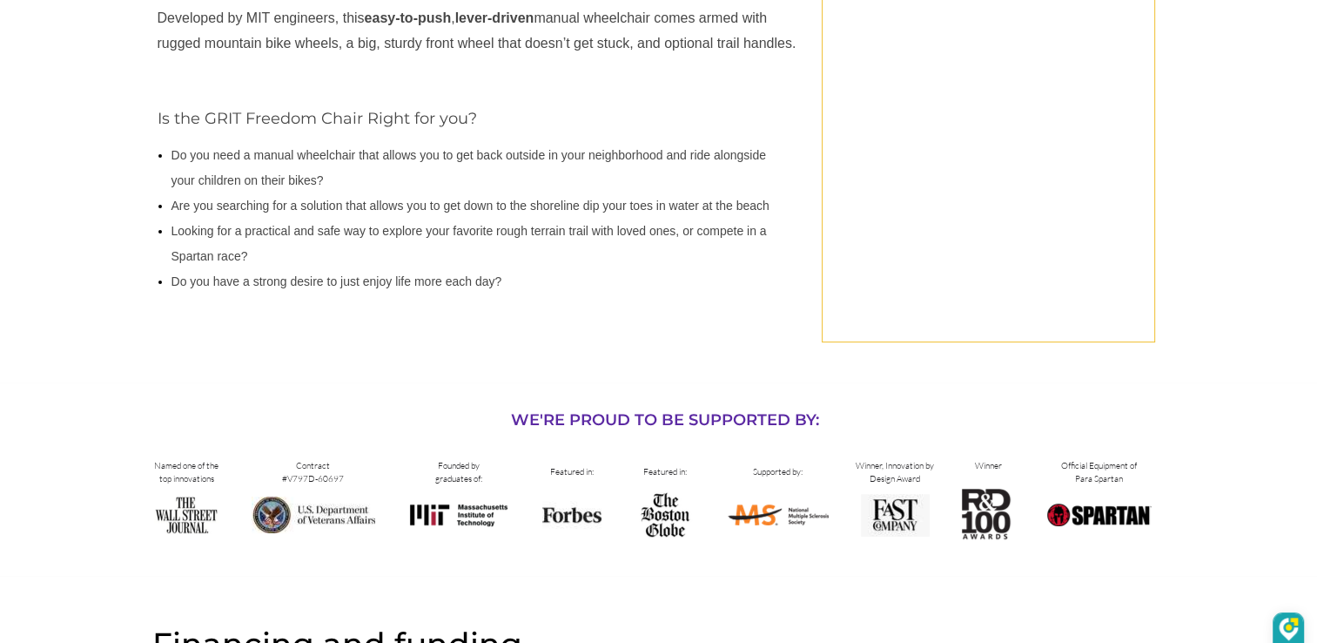
click at [0, 0] on div at bounding box center [0, 0] width 0 height 0
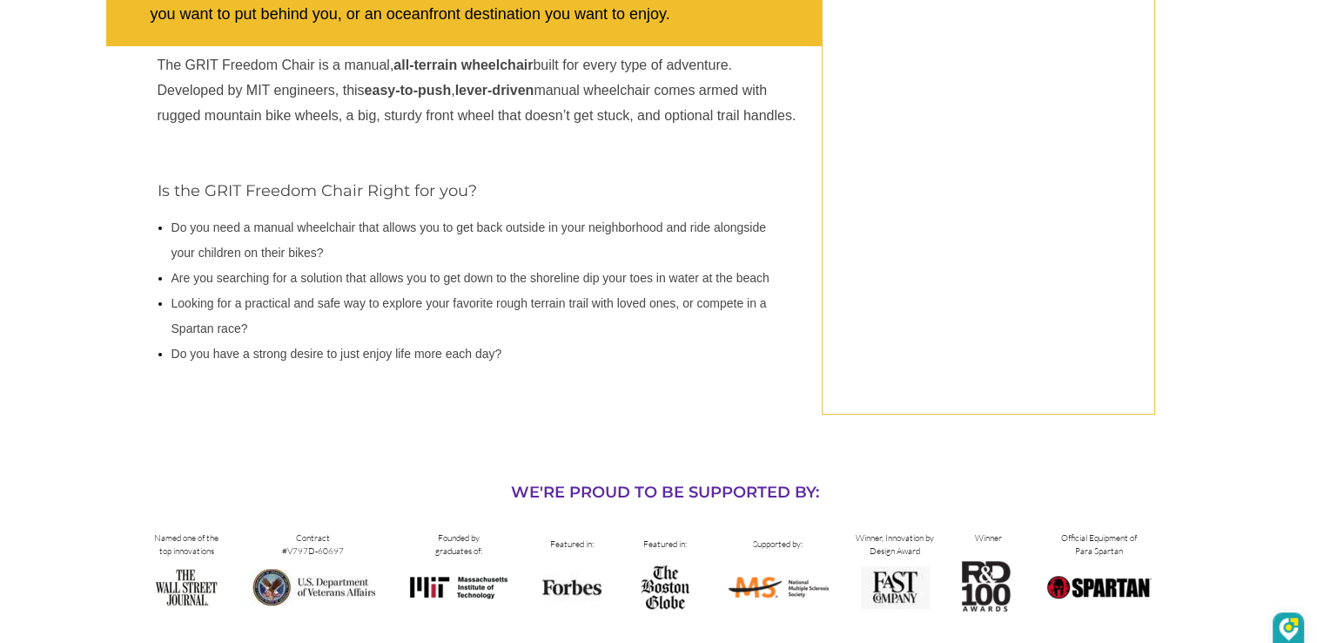
click at [0, 0] on div at bounding box center [0, 0] width 0 height 0
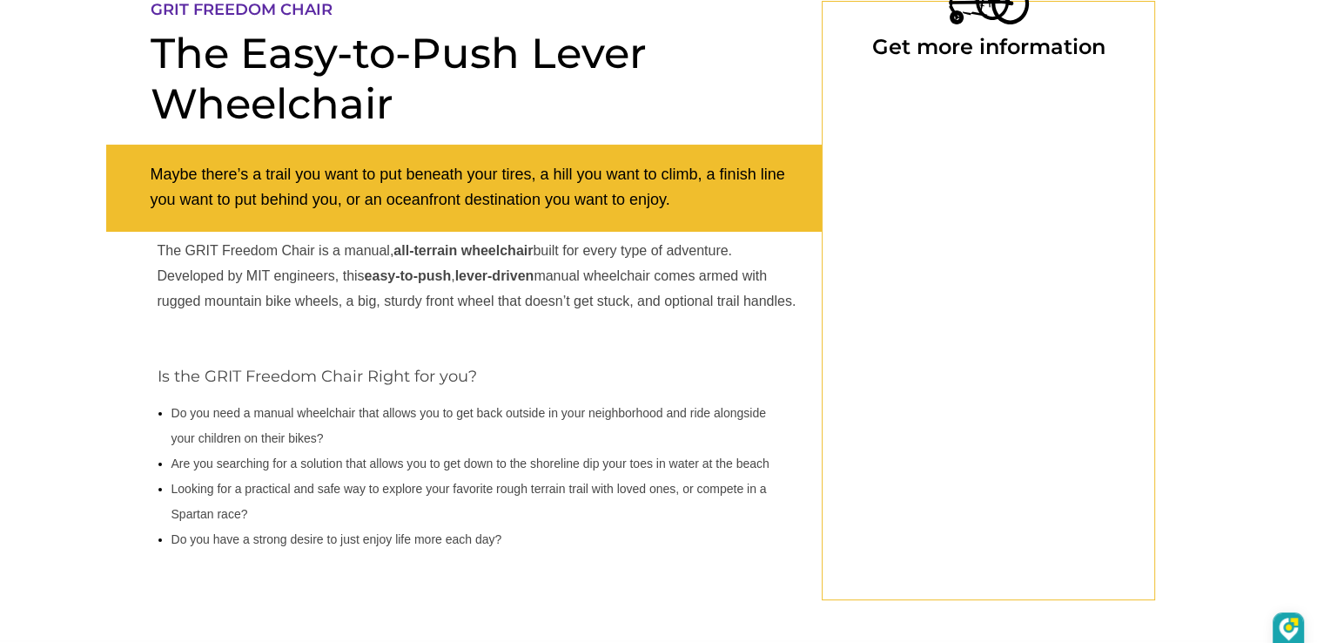
click at [447, 505] on li "Looking for a practical and safe way to explore your favorite rough terrain tra…" at bounding box center [481, 501] width 619 height 50
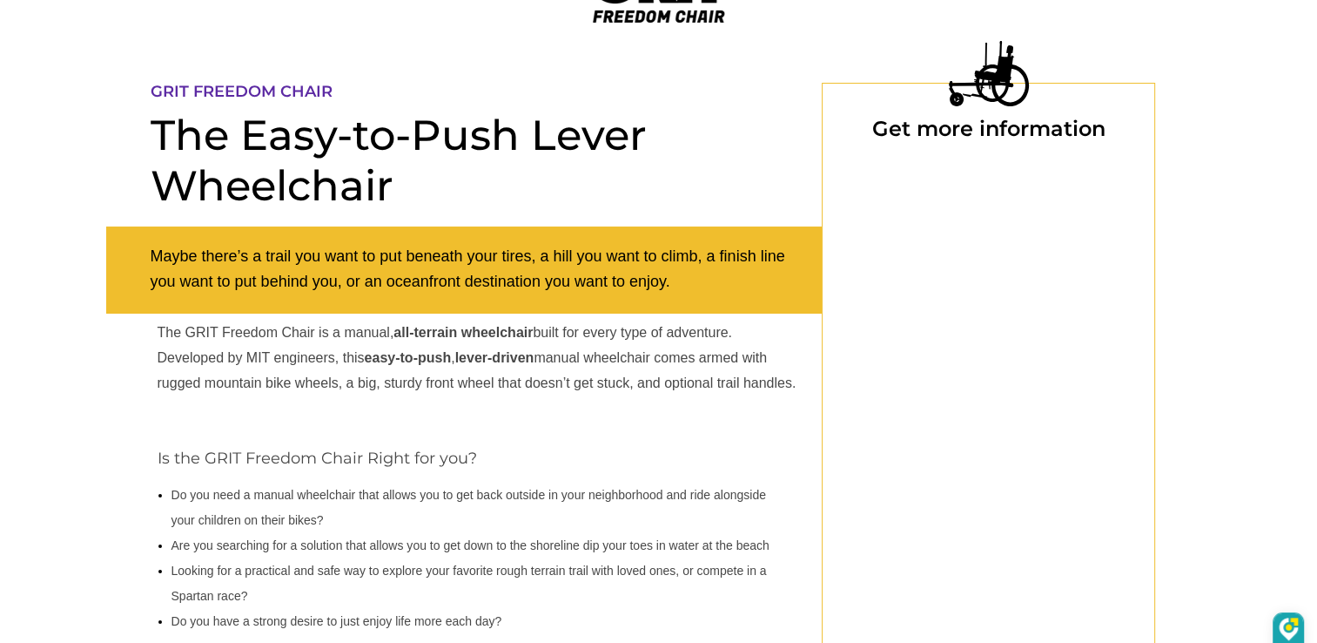
click at [447, 505] on span "Do you need a manual wheelchair that allows you to get back outside in your nei…" at bounding box center [469, 507] width 595 height 39
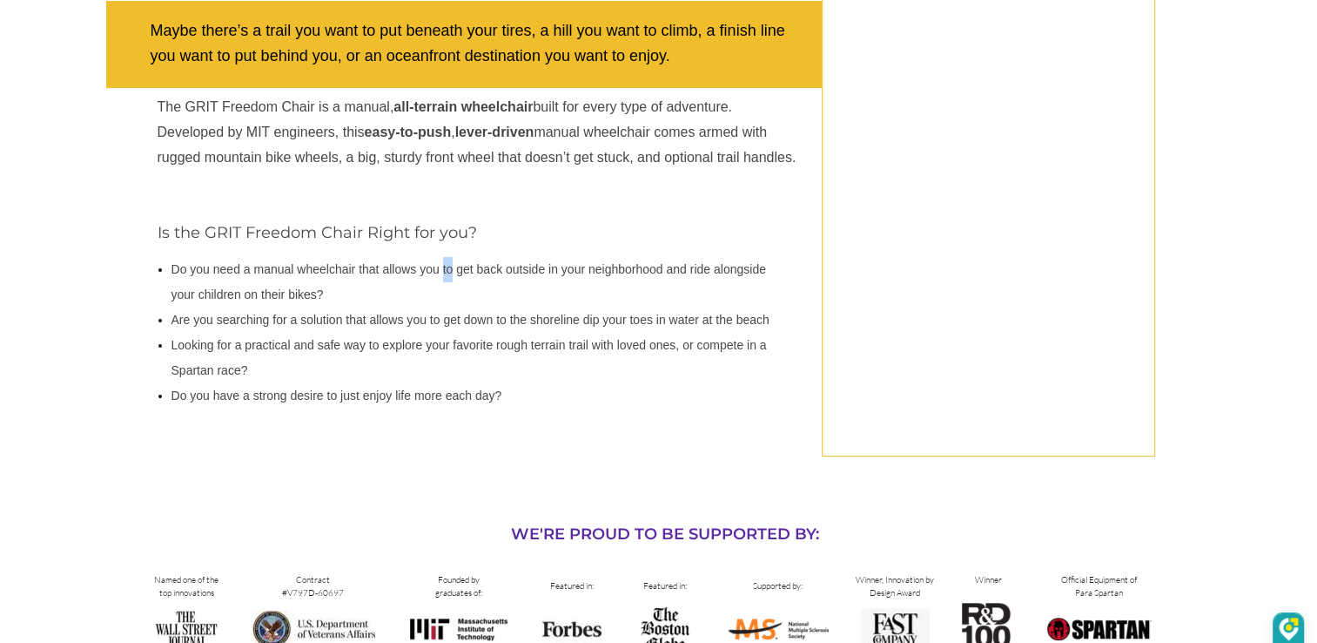
scroll to position [314, 0]
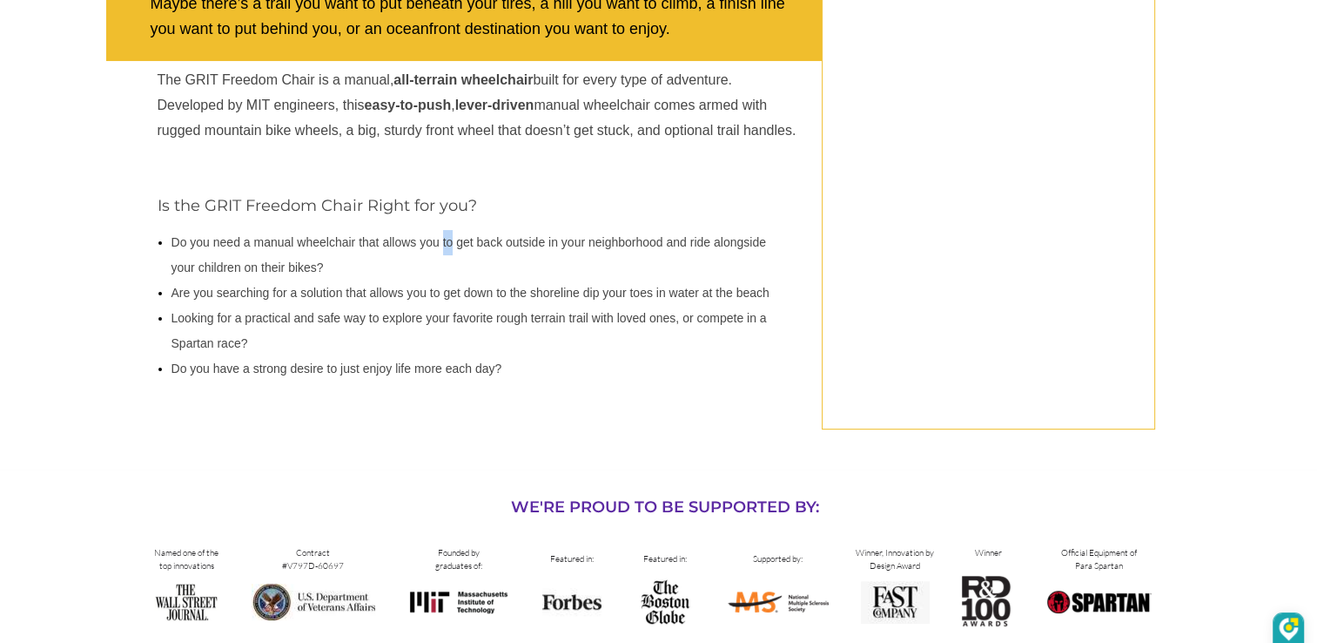
click at [446, 508] on p "WE'RE PROUD TO BE SUPPORTED BY:" at bounding box center [665, 507] width 648 height 19
click at [447, 509] on p "WE'RE PROUD TO BE SUPPORTED BY:" at bounding box center [665, 507] width 648 height 19
click at [447, 508] on p "WE'RE PROUD TO BE SUPPORTED BY:" at bounding box center [665, 507] width 648 height 19
click at [447, 511] on p "WE'RE PROUD TO BE SUPPORTED BY:" at bounding box center [665, 507] width 648 height 19
click at [447, 510] on p "WE'RE PROUD TO BE SUPPORTED BY:" at bounding box center [665, 507] width 648 height 19
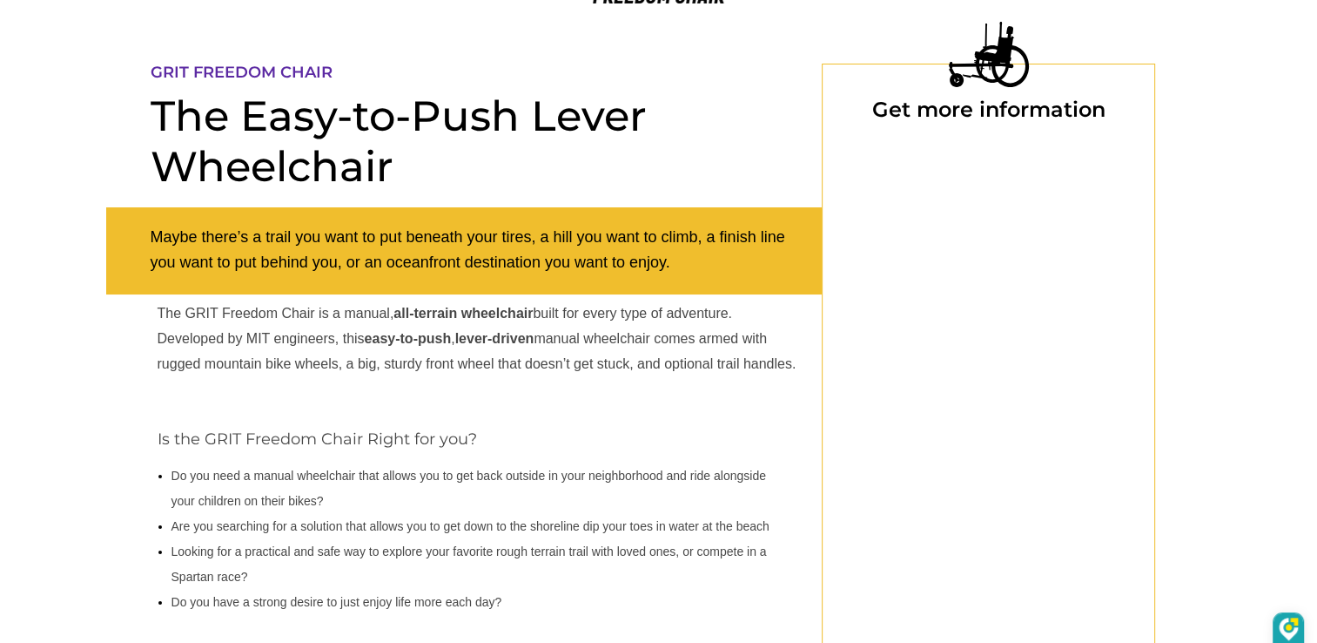
scroll to position [53, 0]
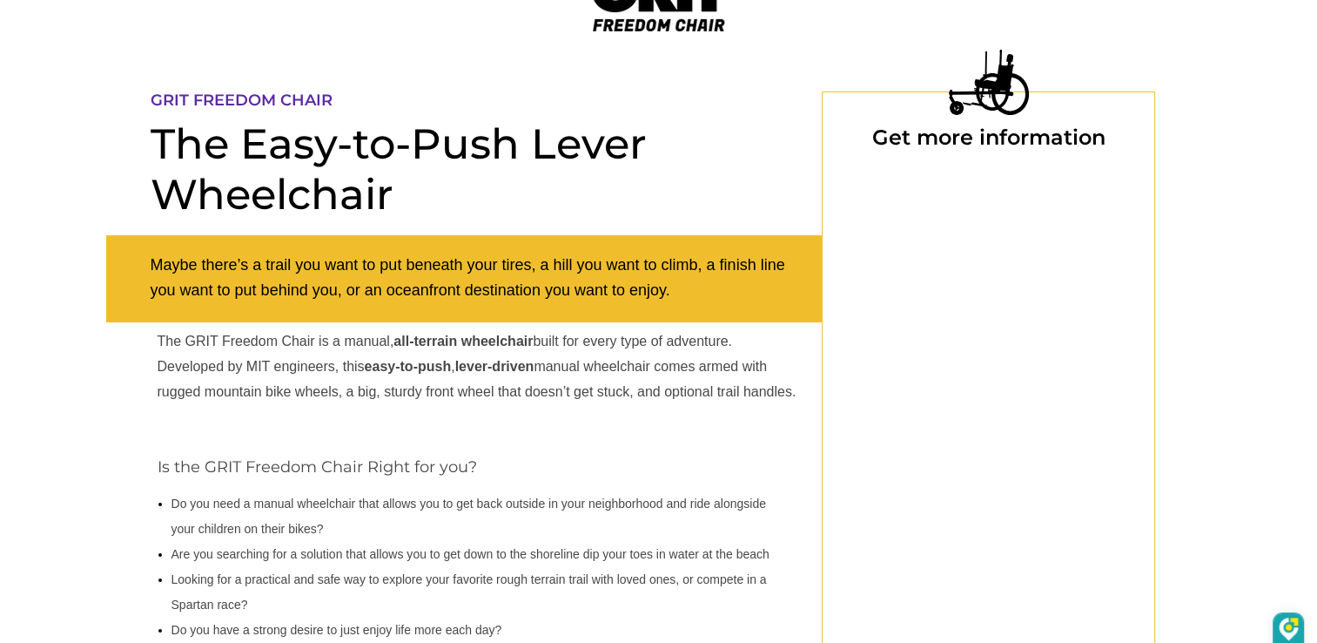
click at [447, 504] on span "Do you need a manual wheelchair that allows you to get back outside in your nei…" at bounding box center [469, 515] width 595 height 39
click at [447, 509] on span "Do you need a manual wheelchair that allows you to get back outside in your nei…" at bounding box center [469, 515] width 595 height 39
click at [447, 508] on span "Do you need a manual wheelchair that allows you to get back outside in your nei…" at bounding box center [469, 515] width 595 height 39
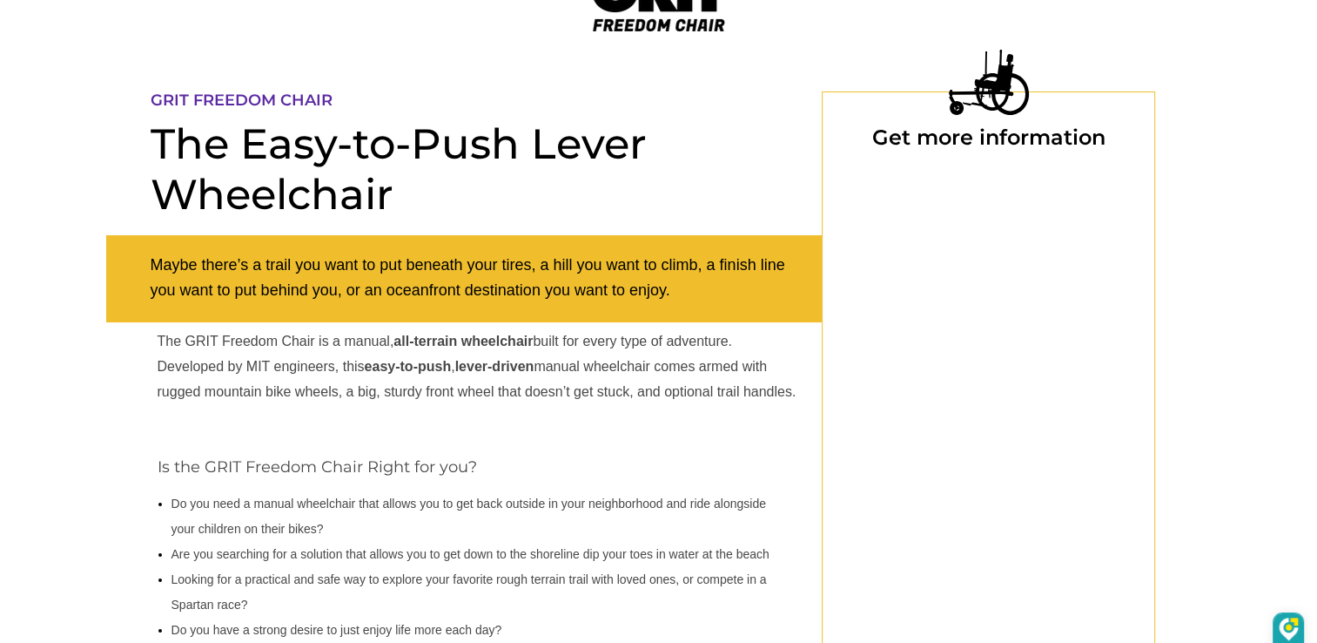
click at [447, 510] on li "Do you need a manual wheelchair that allows you to get back outside in your nei…" at bounding box center [481, 516] width 619 height 50
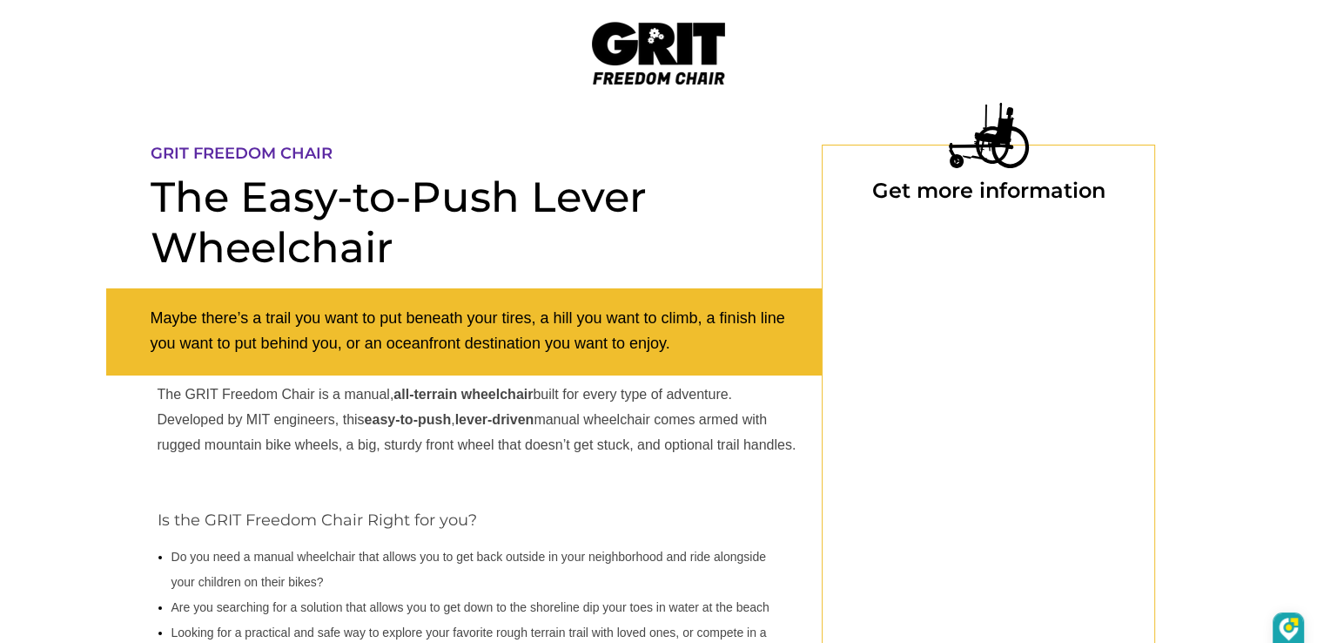
click at [939, 188] on span "Get more information" at bounding box center [988, 190] width 233 height 25
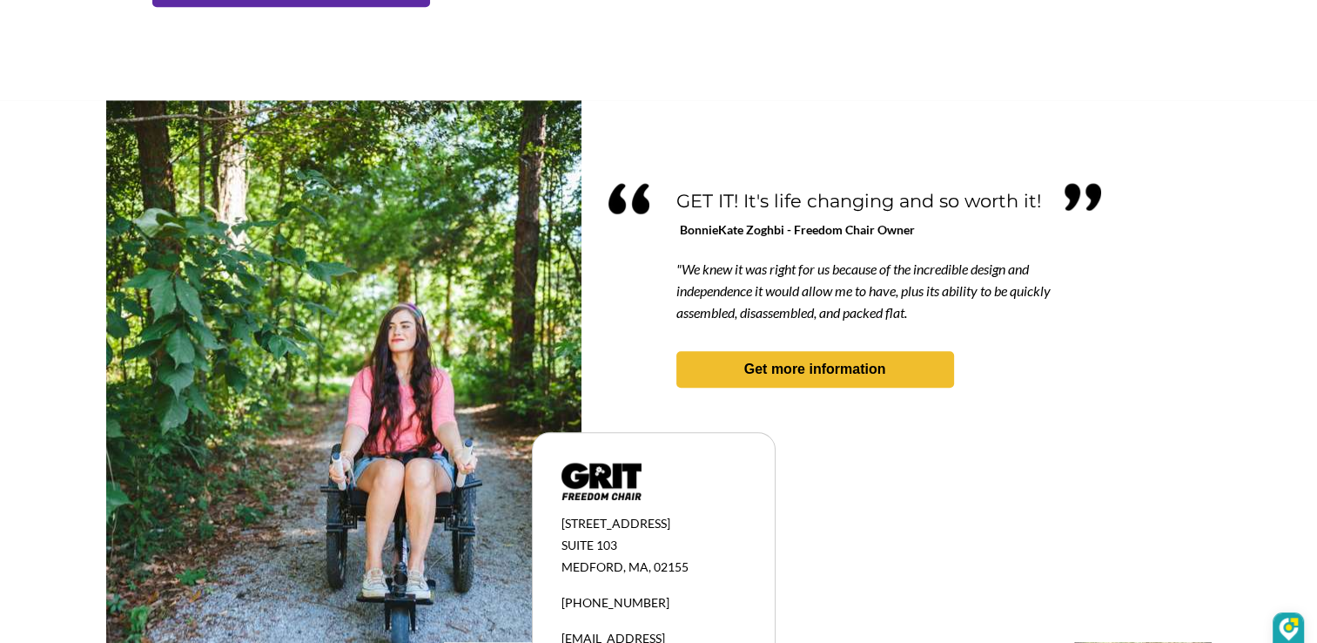
scroll to position [1480, 0]
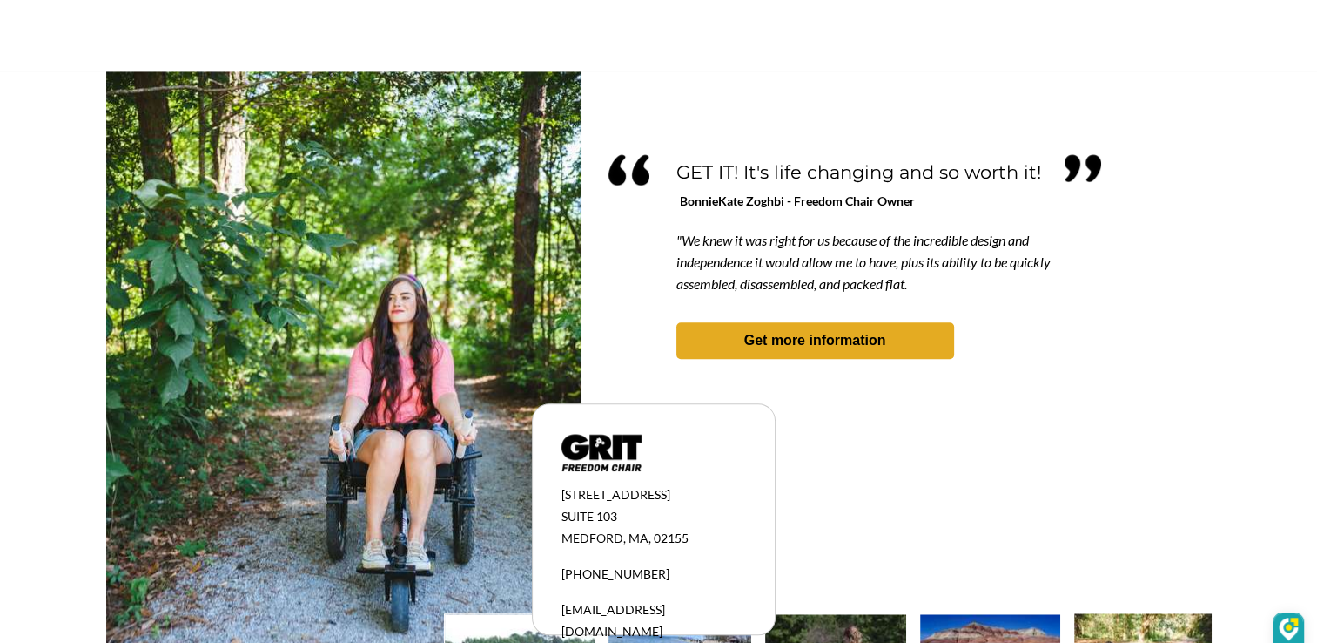
click at [875, 329] on link "Get more information" at bounding box center [815, 340] width 278 height 37
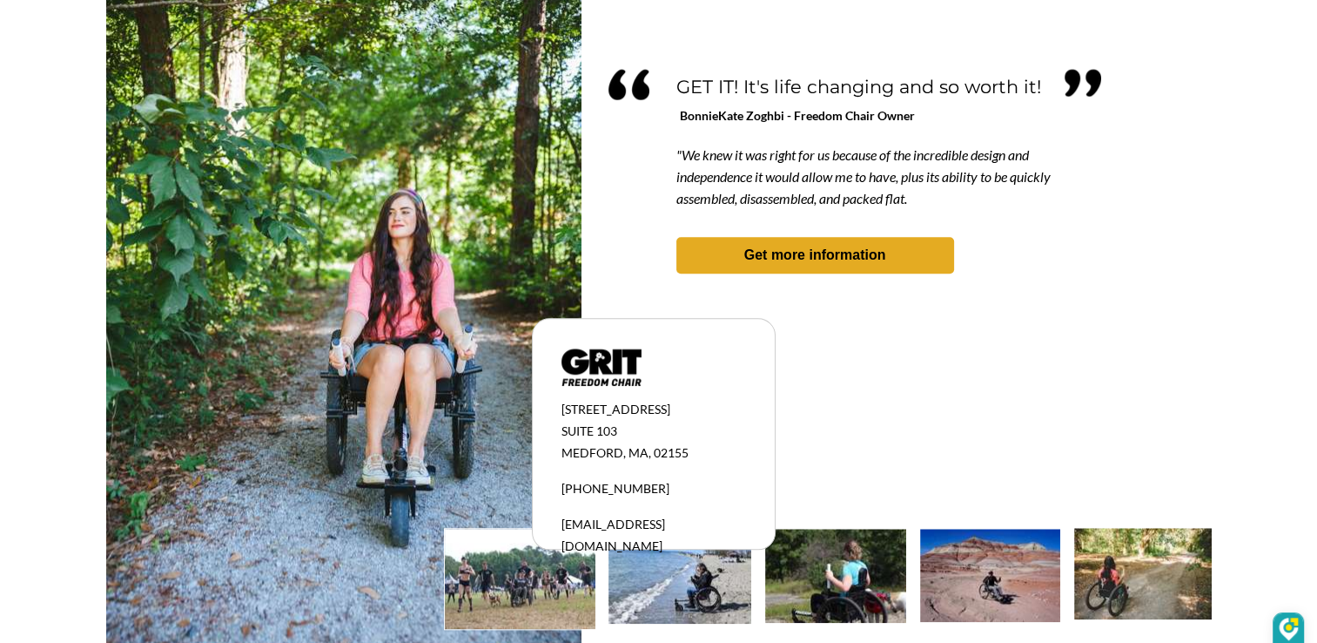
scroll to position [1620, 0]
